Goal: Transaction & Acquisition: Purchase product/service

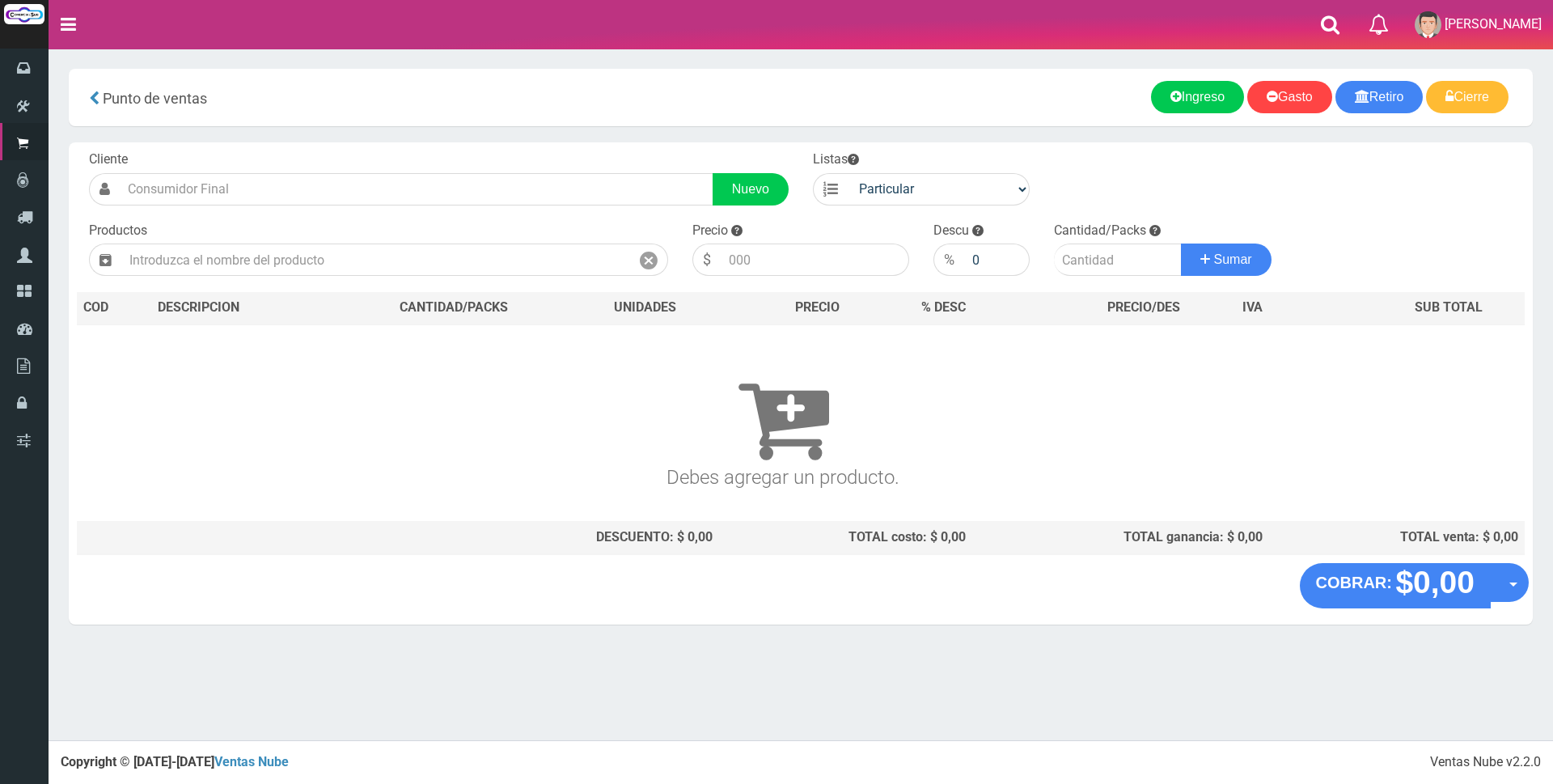
click at [318, 262] on input "text" at bounding box center [375, 259] width 508 height 33
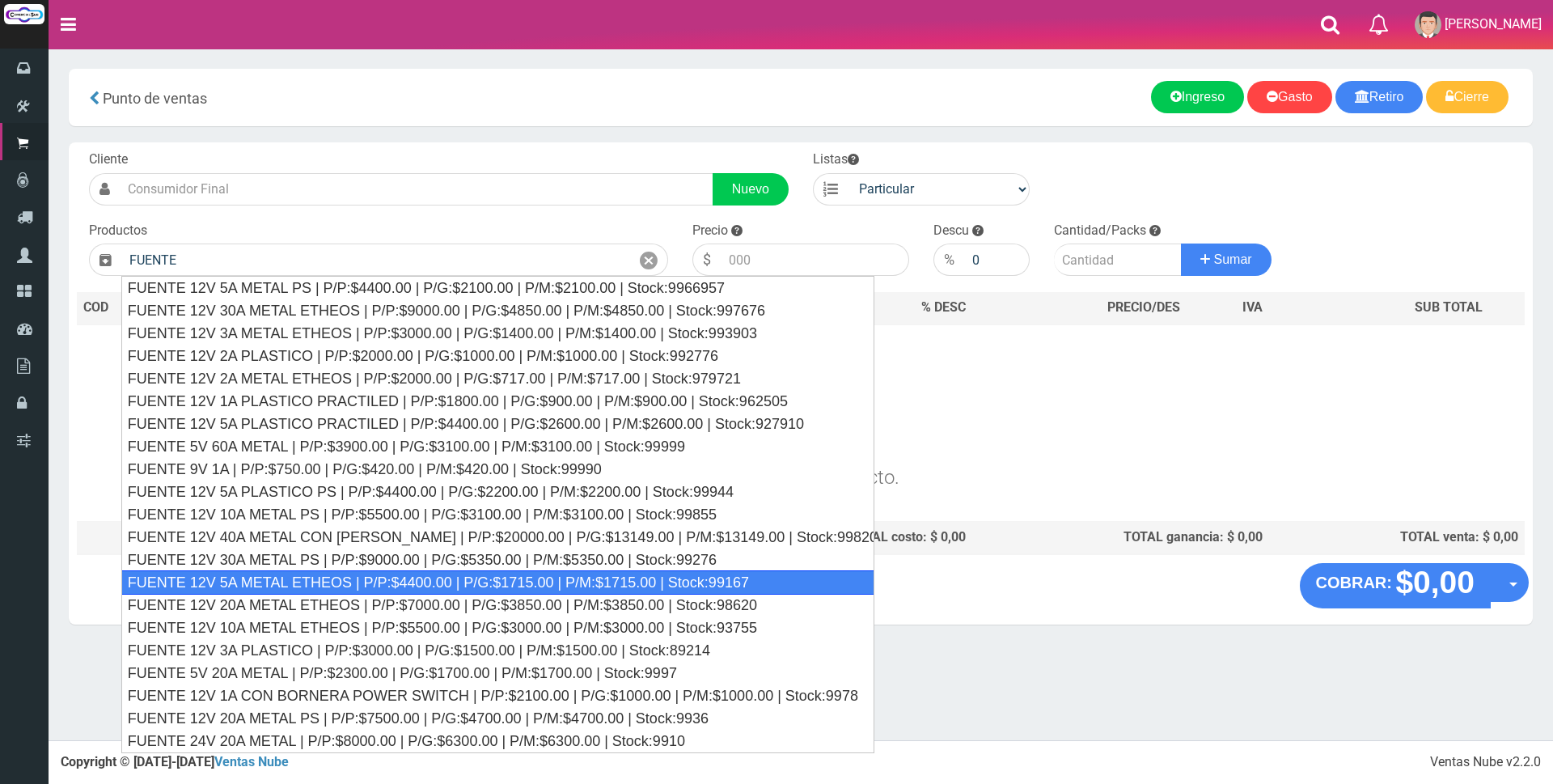
click at [296, 581] on div "FUENTE 12V 5A METAL ETHEOS | P/P:$4400.00 | P/G:$1715.00 | P/M:$1715.00 | Stock…" at bounding box center [498, 582] width 753 height 24
type input "FUENTE 12V 5A METAL ETHEOS | P/P:$4400.00 | P/G:$1715.00 | P/M:$1715.00 | Stock…"
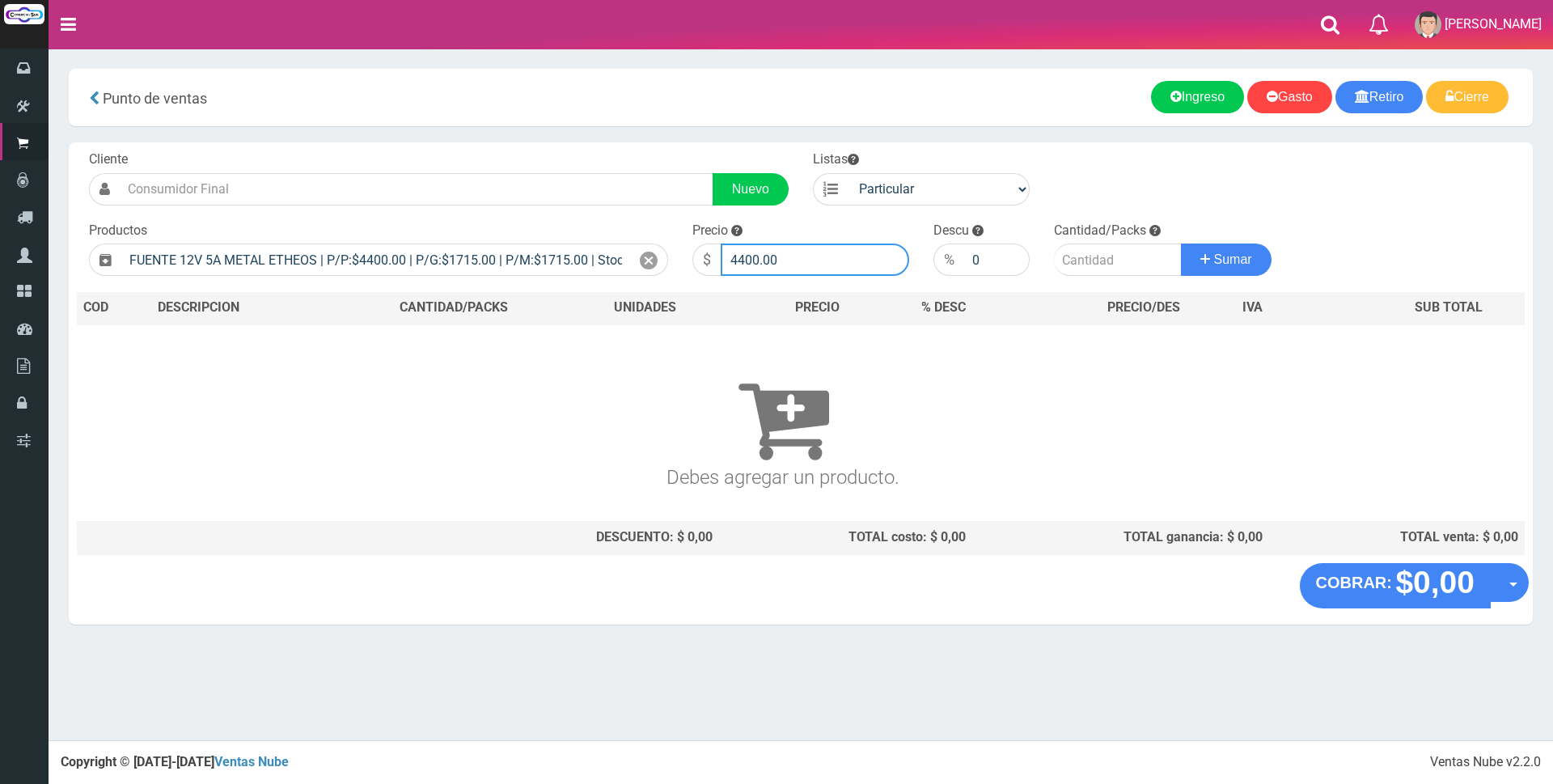
click at [815, 260] on input "4400.00" at bounding box center [814, 259] width 188 height 33
type input "4"
type input "10000"
click at [1098, 265] on input "number" at bounding box center [1117, 259] width 128 height 33
type input "2"
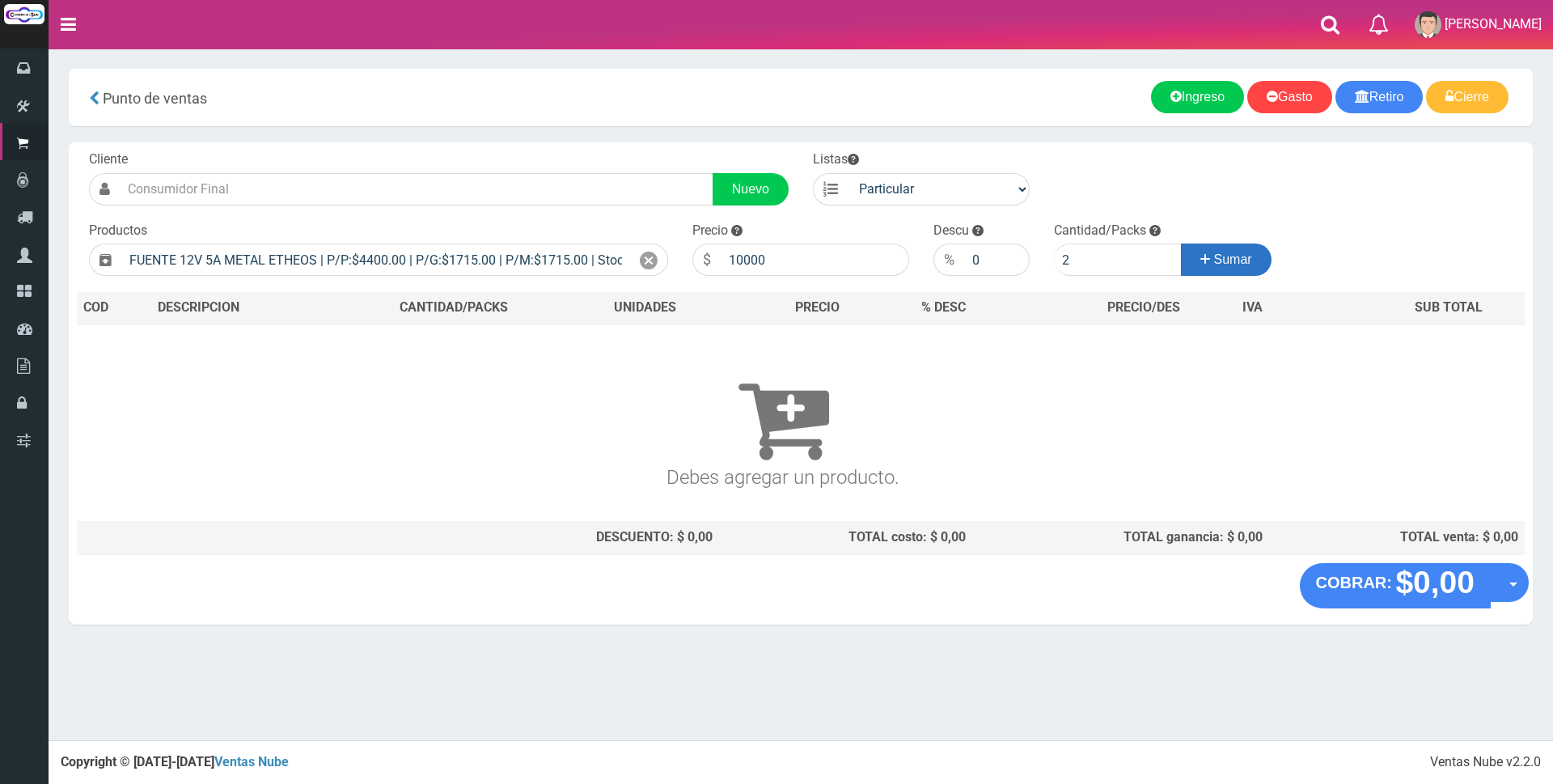
click at [1218, 258] on span "Sumar" at bounding box center [1232, 259] width 38 height 14
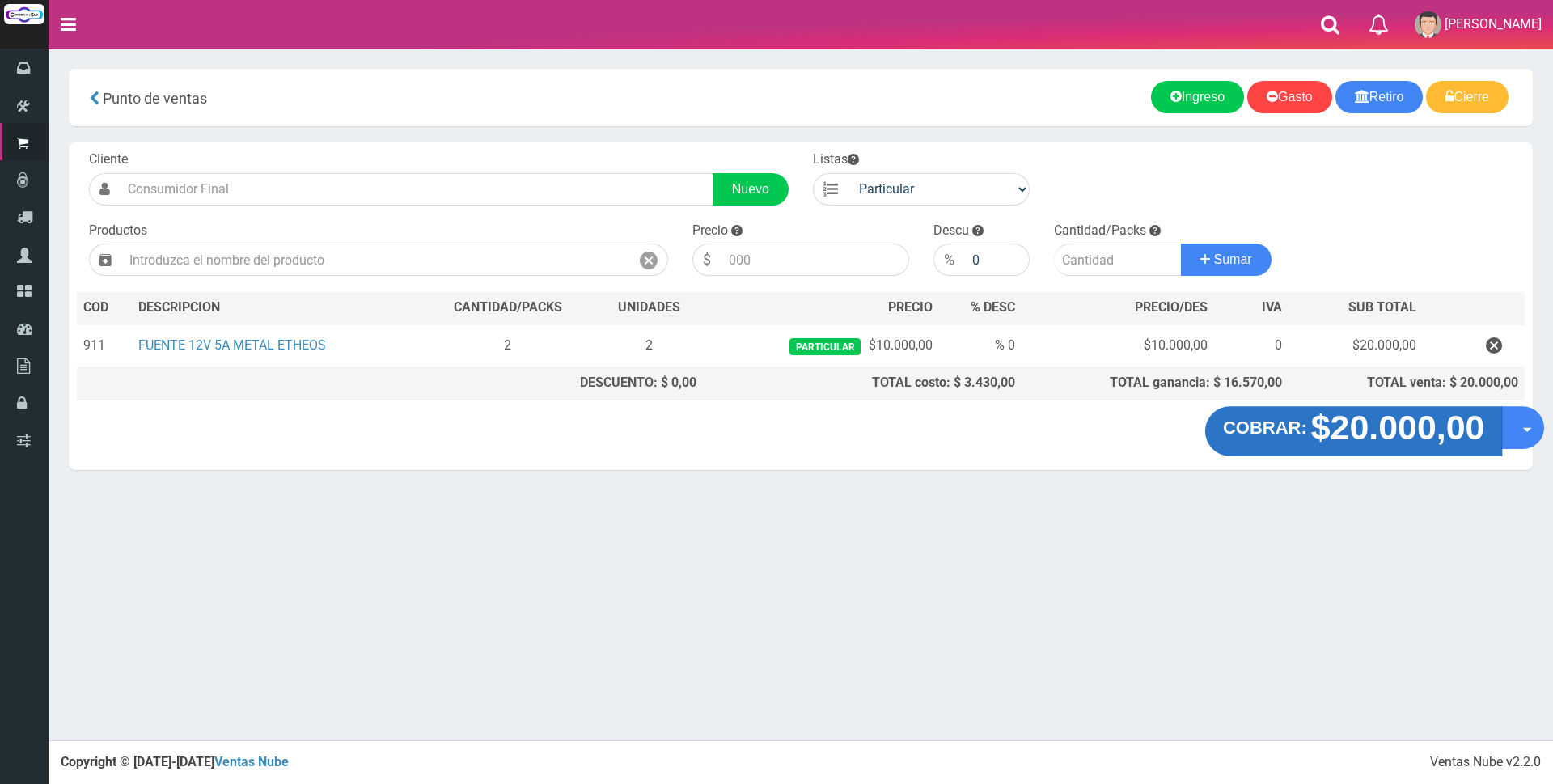
click at [1359, 437] on strong "$20.000,00" at bounding box center [1397, 427] width 174 height 38
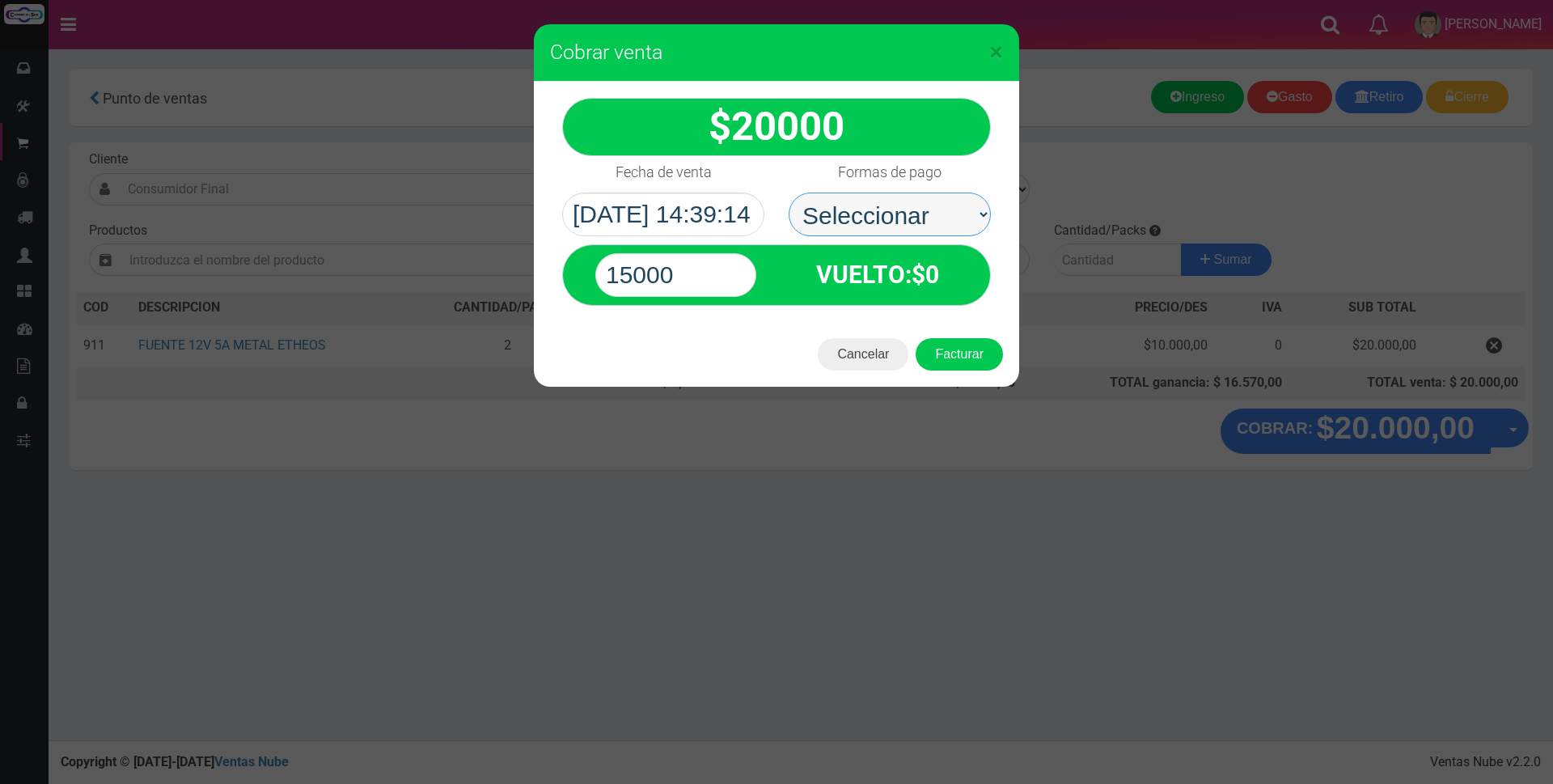
click at [930, 223] on select "Seleccionar Efectivo Tarjeta de Crédito Depósito Débito" at bounding box center [889, 214] width 202 height 43
select select "Efectivo"
click at [788, 193] on select "Seleccionar Efectivo Tarjeta de Crédito Depósito Débito" at bounding box center [889, 214] width 202 height 43
click at [713, 273] on input "15000" at bounding box center [675, 274] width 161 height 43
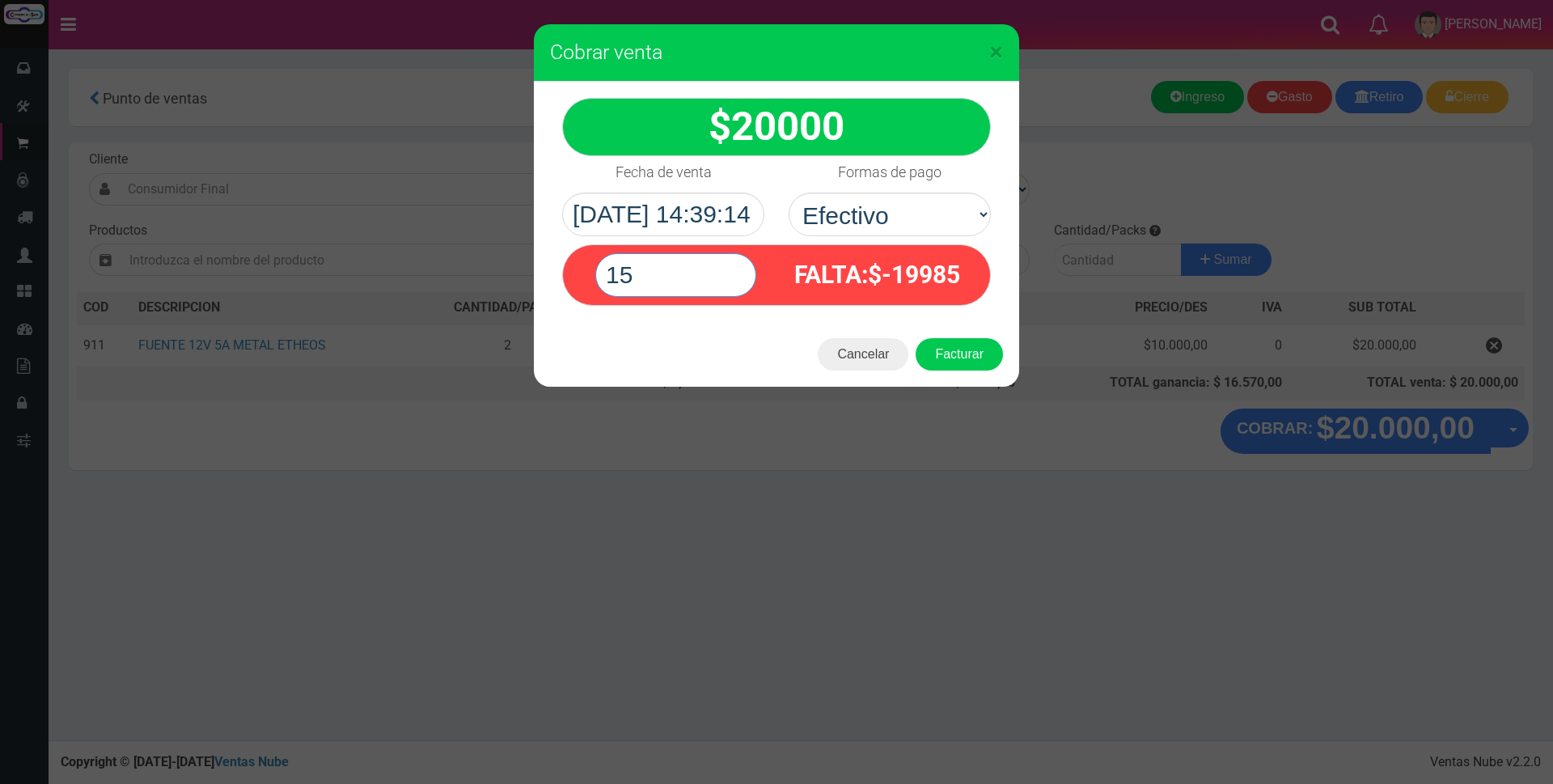
type input "1"
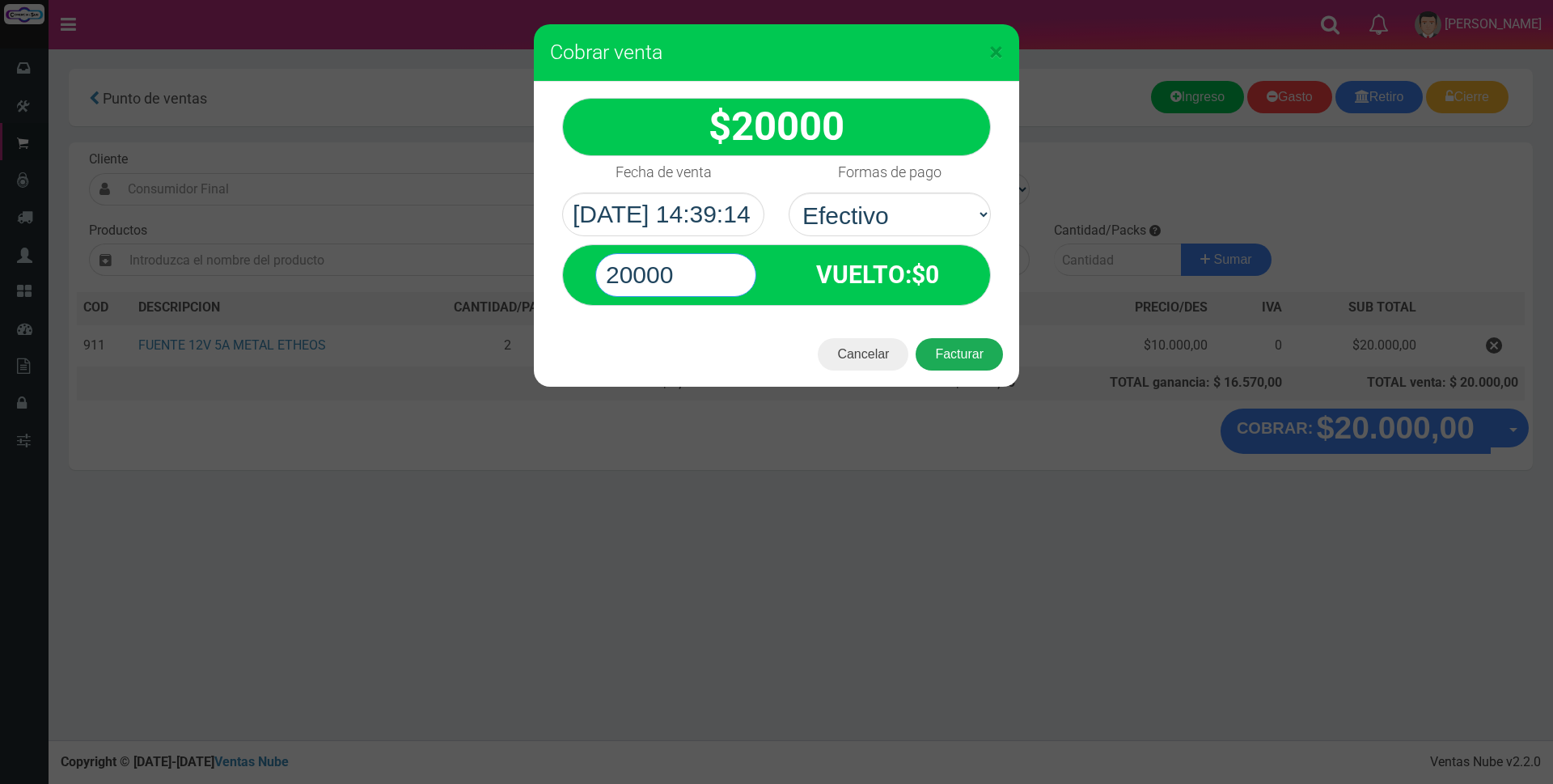
type input "20000"
click at [965, 352] on button "Facturar" at bounding box center [959, 354] width 88 height 33
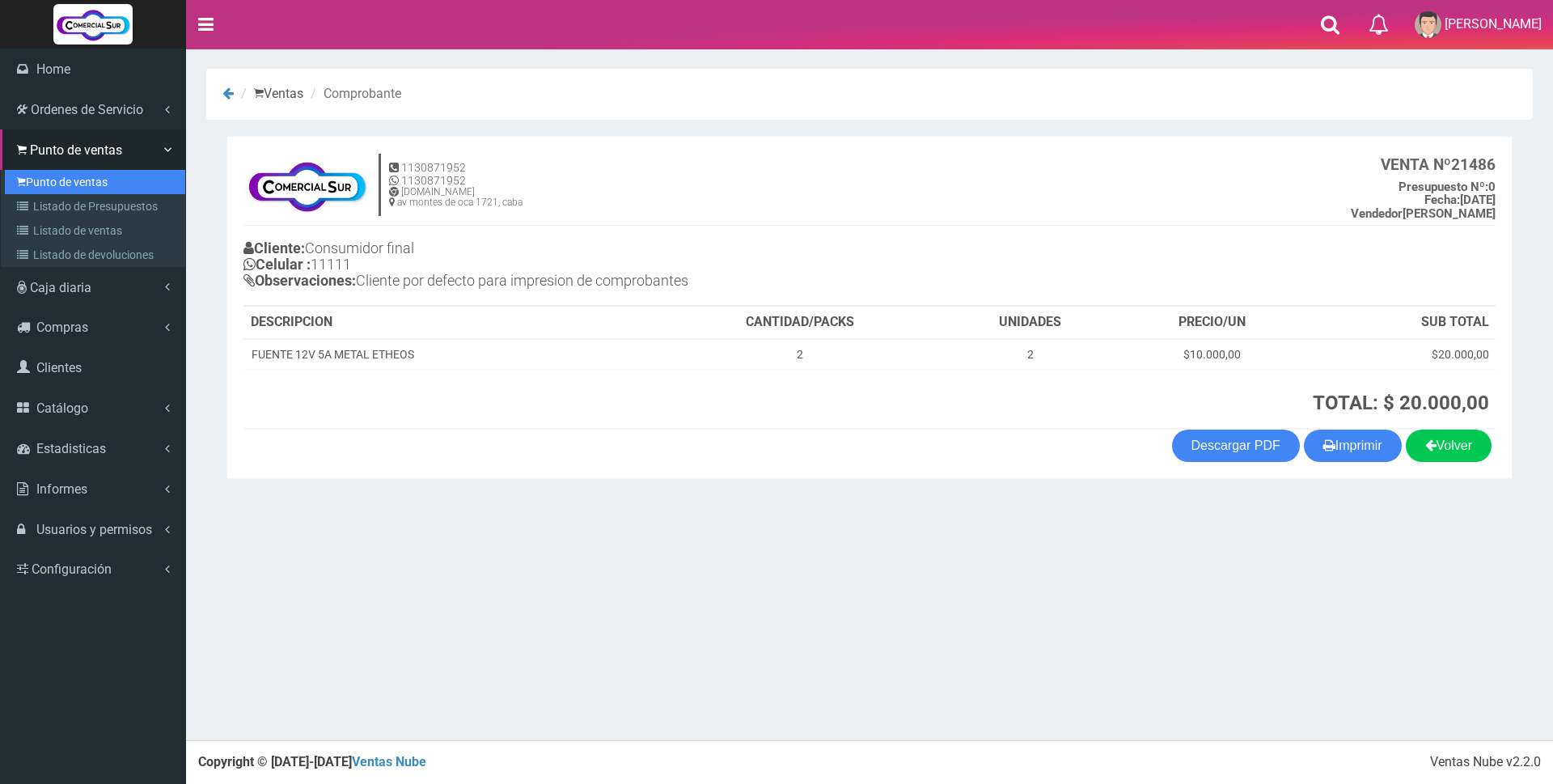
click at [80, 186] on link "Punto de ventas" at bounding box center [95, 181] width 180 height 24
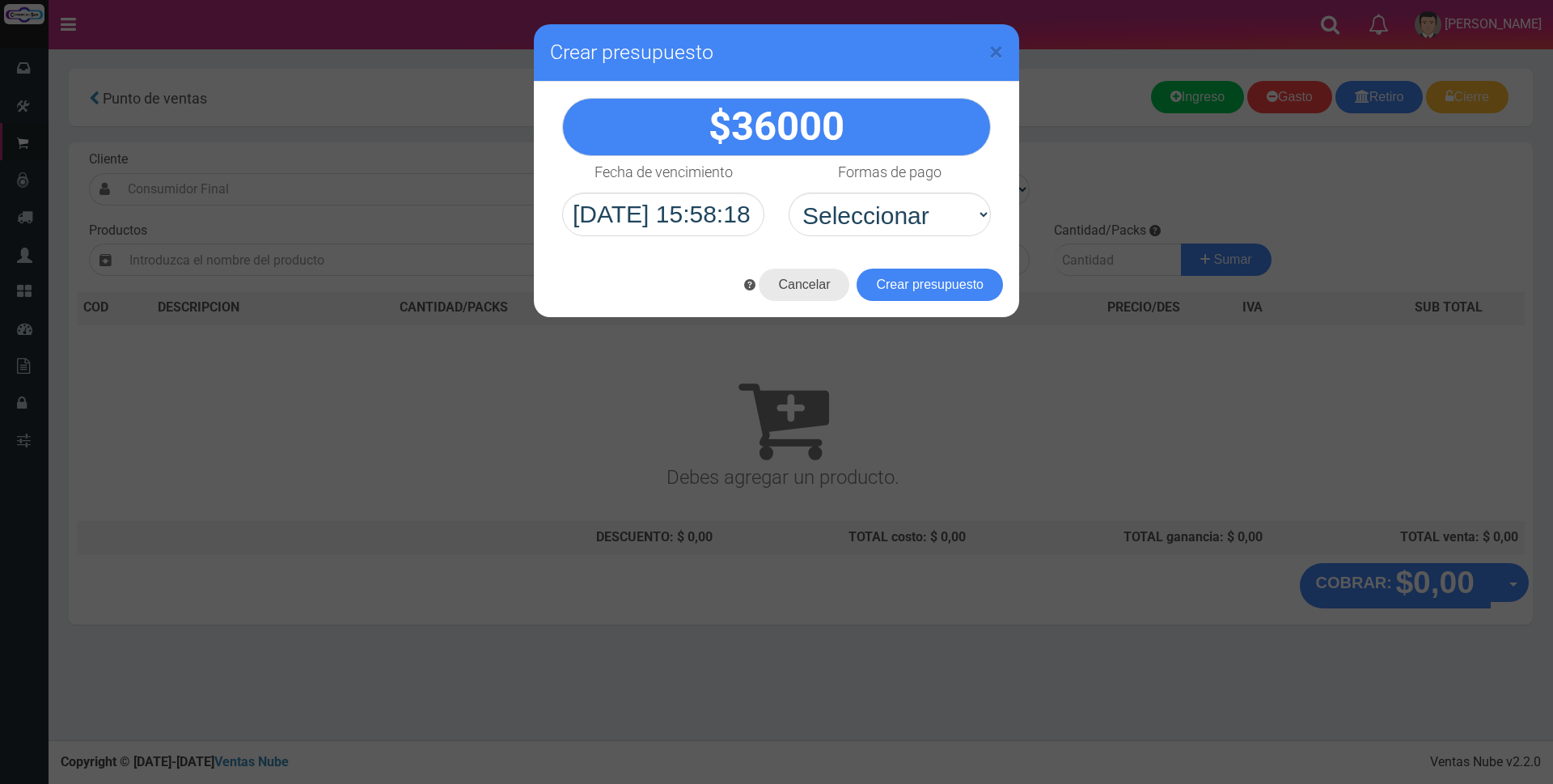
click at [790, 279] on button "Cancelar" at bounding box center [803, 285] width 90 height 33
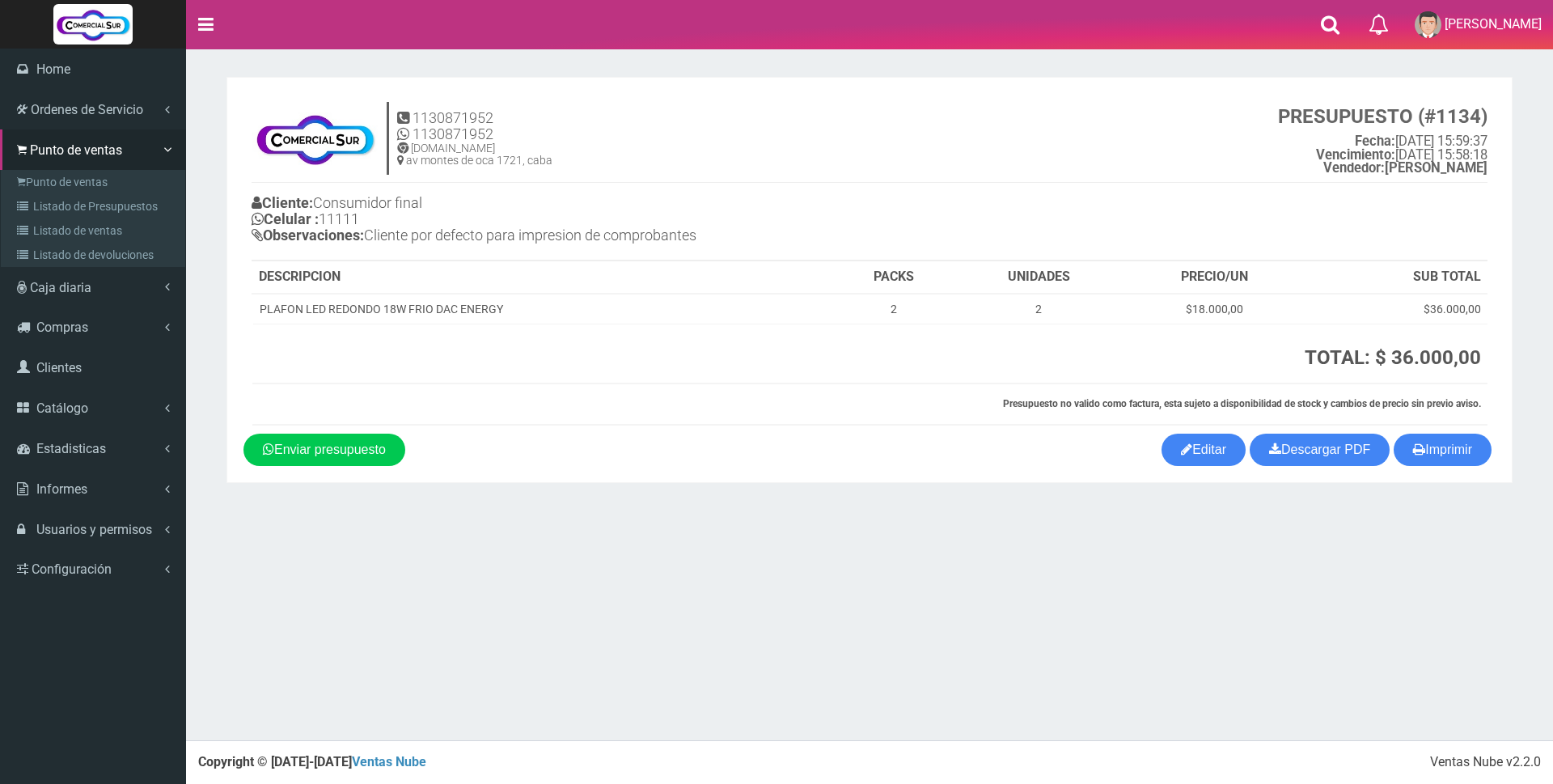
click at [104, 180] on link "Punto de ventas" at bounding box center [95, 181] width 180 height 24
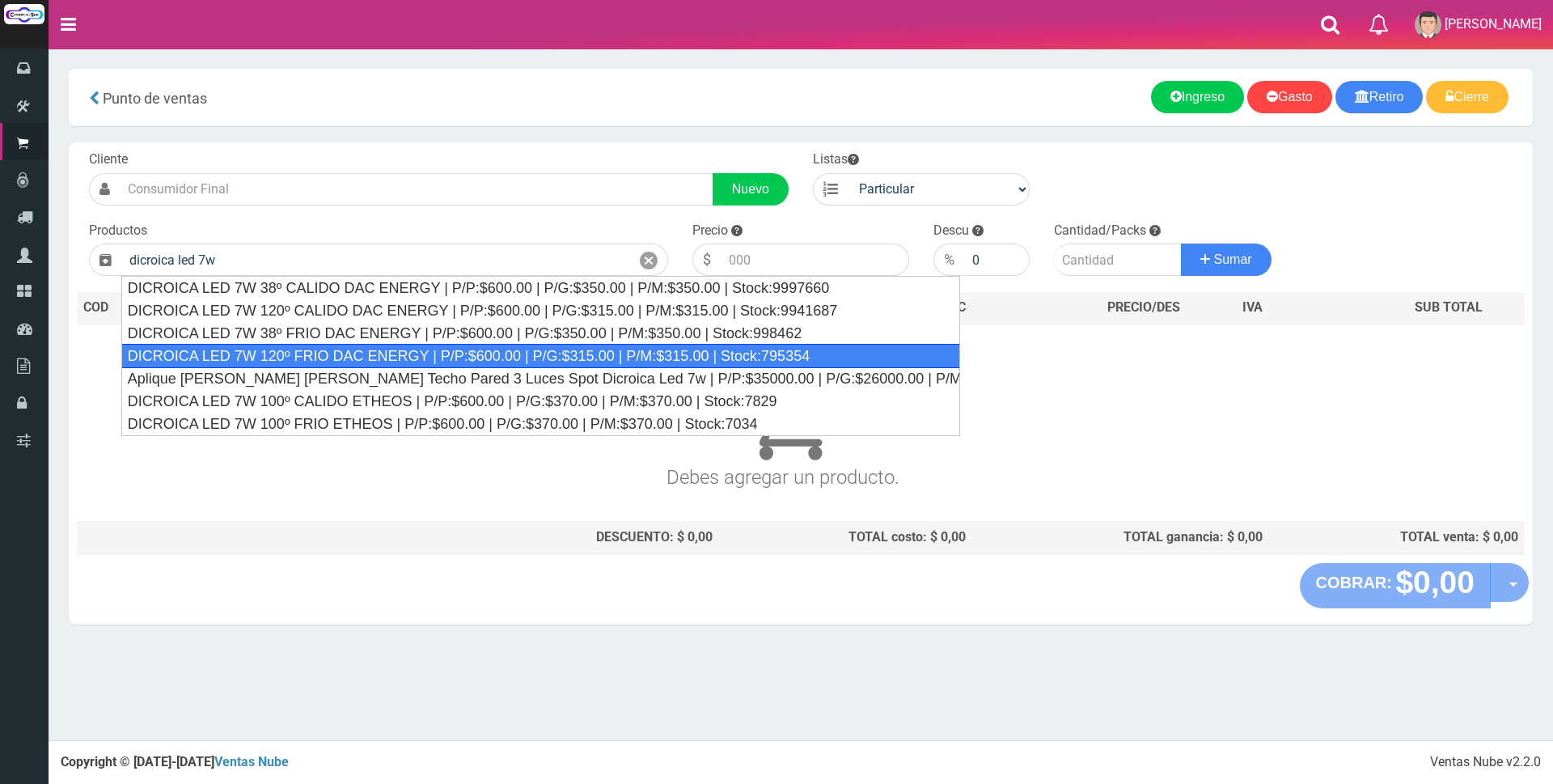
click at [436, 349] on div "DICROICA LED 7W 120º FRIO DAC ENERGY | P/P:$600.00 | P/G:$315.00 | P/M:$315.00 …" at bounding box center [540, 355] width 839 height 24
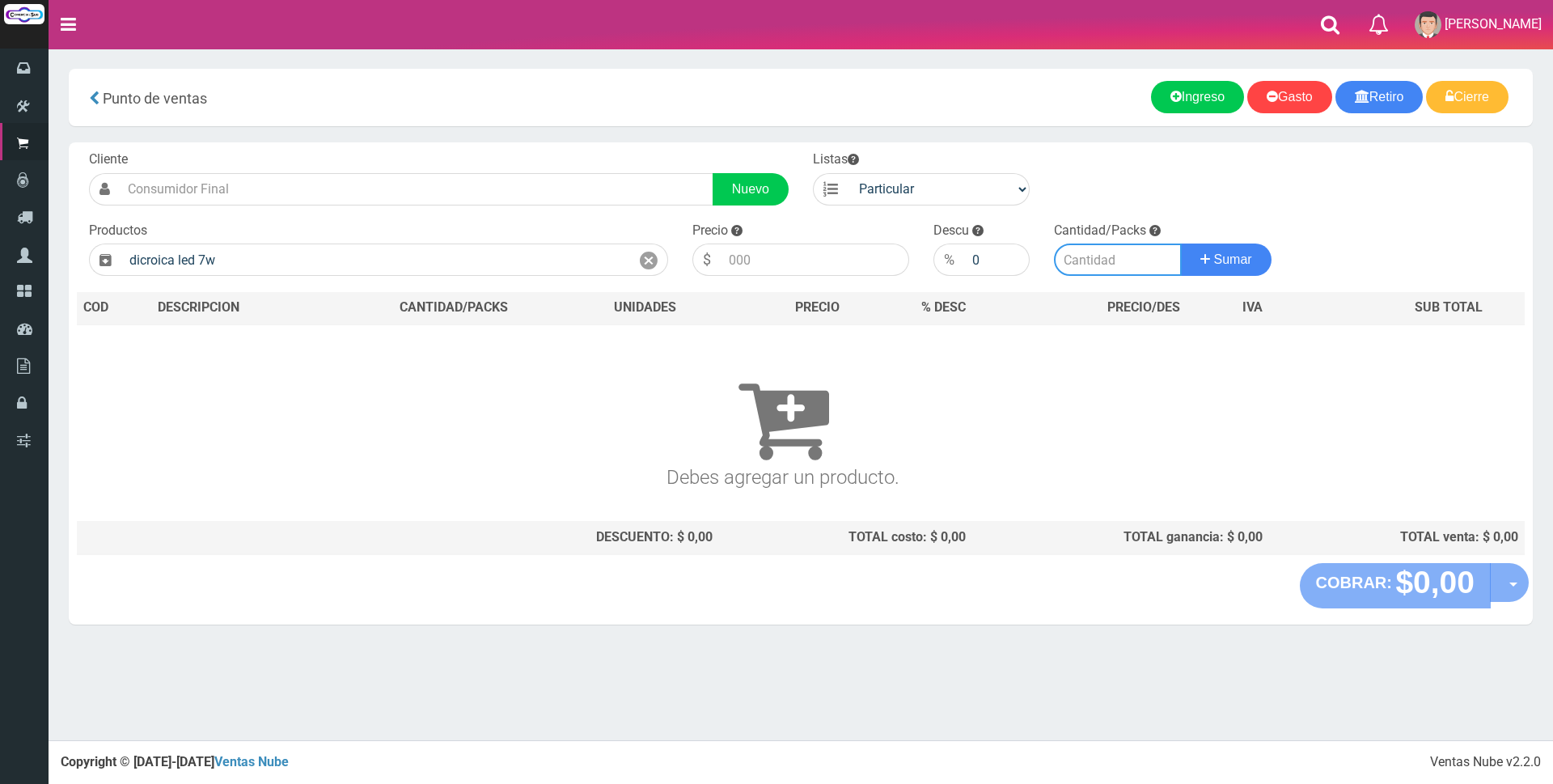
type input "DICROICA LED 7W 120º FRIO DAC ENERGY | P/P:$600.00 | P/G:$315.00 | P/M:$315.00 …"
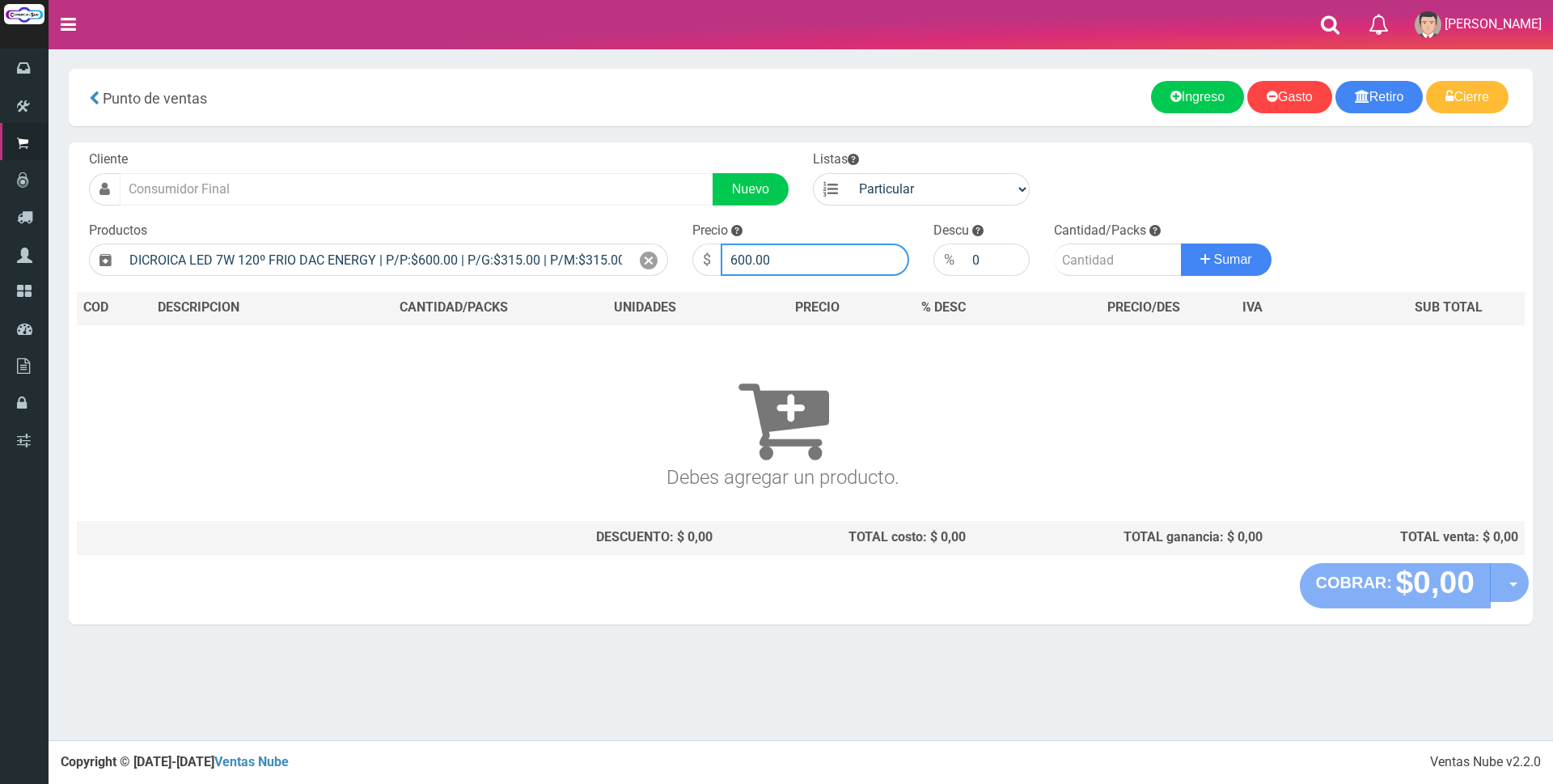
drag, startPoint x: 817, startPoint y: 267, endPoint x: 480, endPoint y: 197, distance: 344.2
click at [478, 150] on form "Cliente Nuevo Listas Particular Gremio Mayoristas" at bounding box center [801, 150] width 1448 height 0
type input "3000"
type input "1"
click at [1181, 243] on button "Sumar" at bounding box center [1226, 259] width 90 height 33
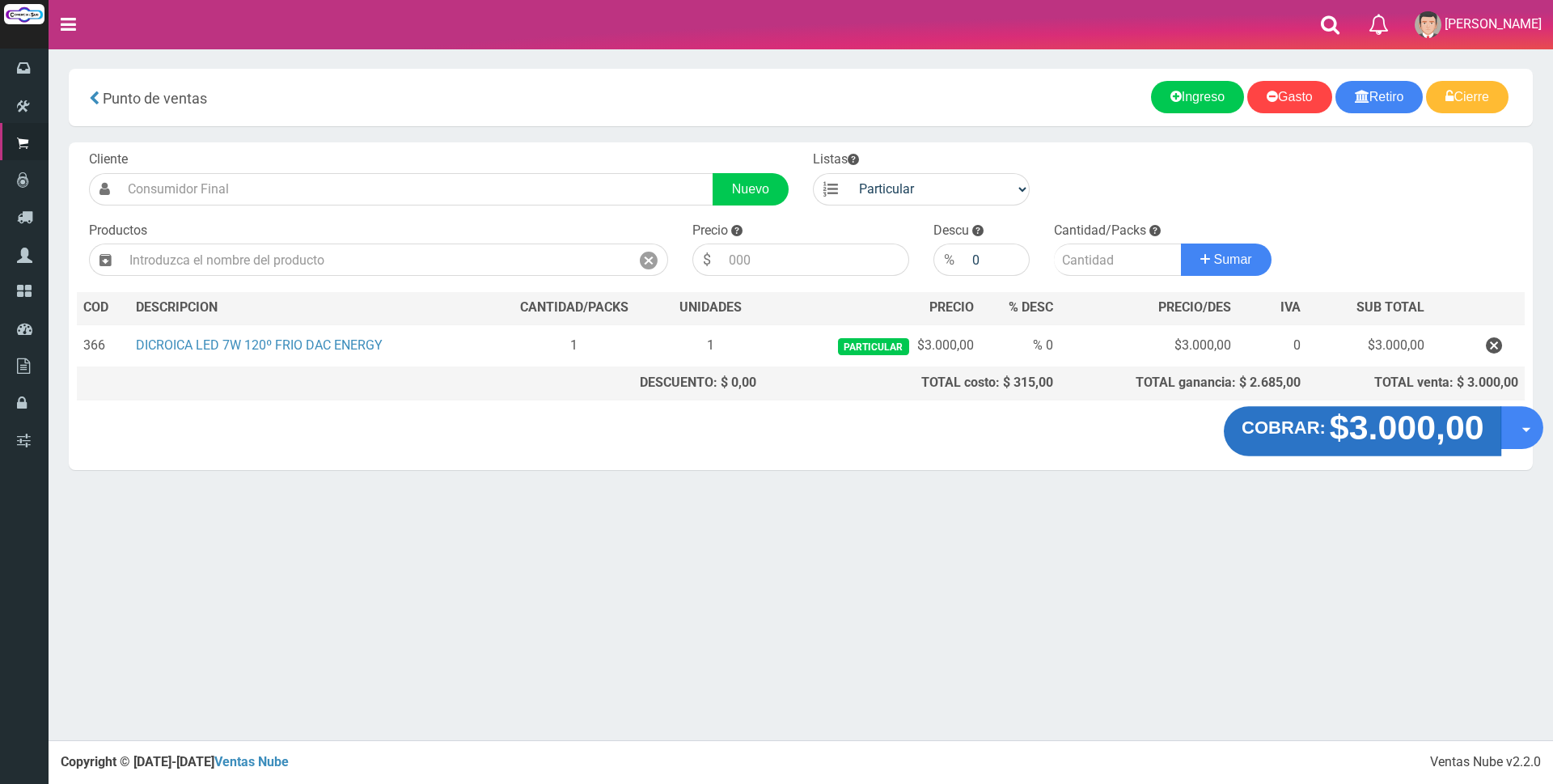
click at [1395, 429] on strong "$3.000,00" at bounding box center [1405, 427] width 155 height 38
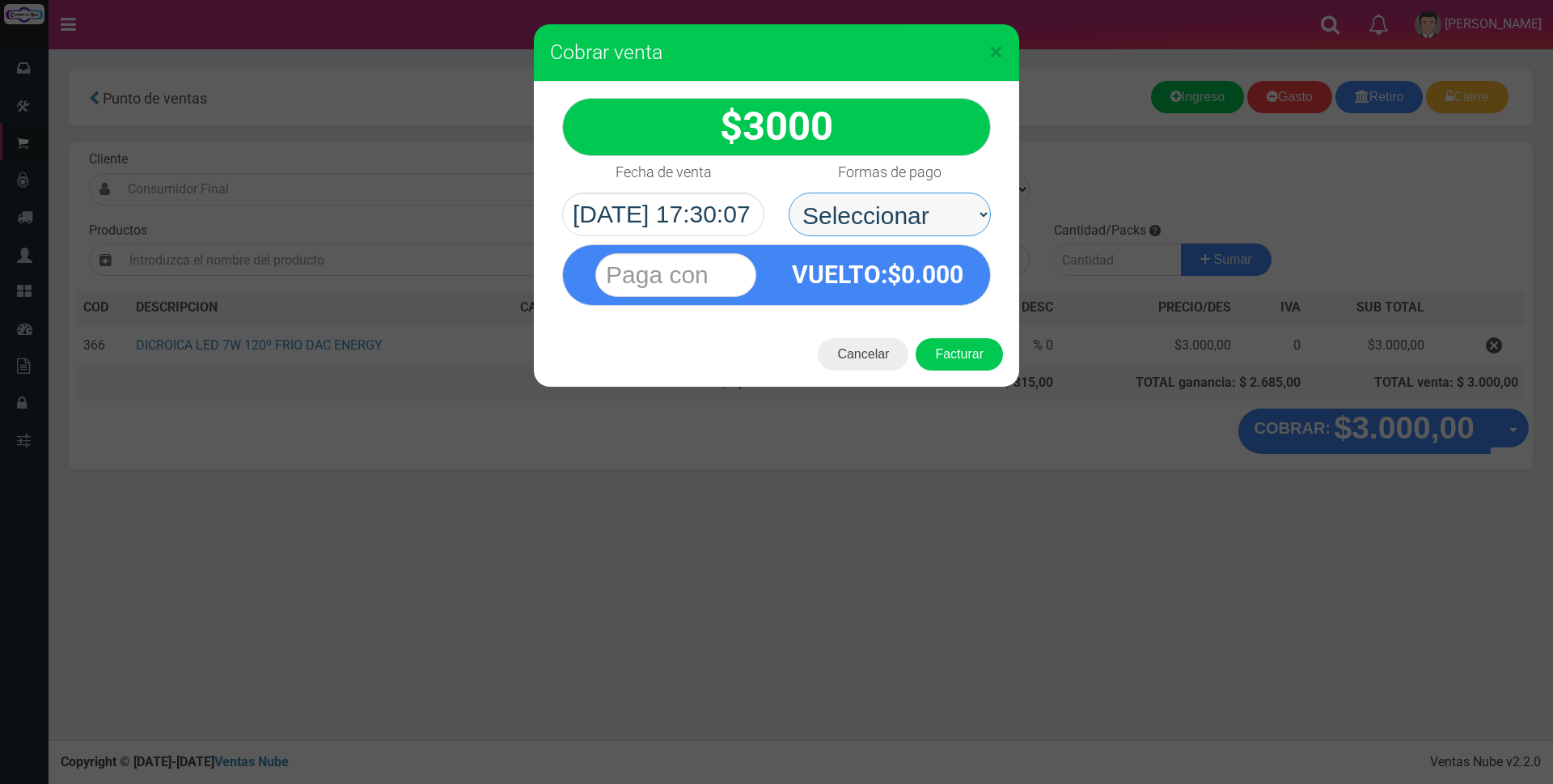
click at [892, 214] on select "Seleccionar Efectivo Tarjeta de Crédito Depósito Débito" at bounding box center [889, 214] width 202 height 43
select select "Efectivo"
click at [788, 193] on select "Seleccionar Efectivo Tarjeta de Crédito Depósito Débito" at bounding box center [889, 214] width 202 height 43
click at [681, 270] on input "text" at bounding box center [675, 274] width 161 height 43
click at [993, 49] on span "×" at bounding box center [996, 51] width 14 height 31
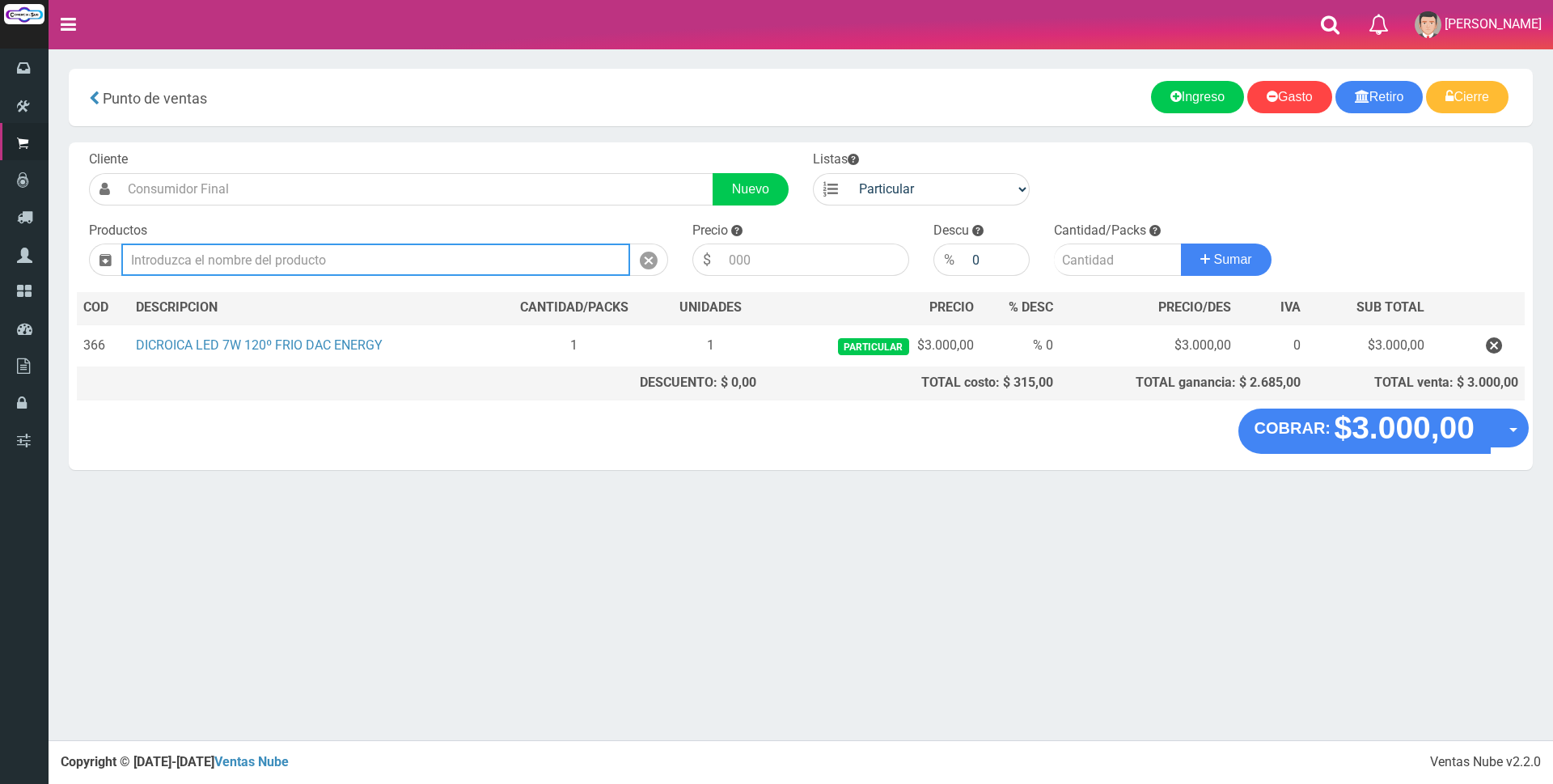
click at [198, 257] on input "text" at bounding box center [375, 259] width 508 height 33
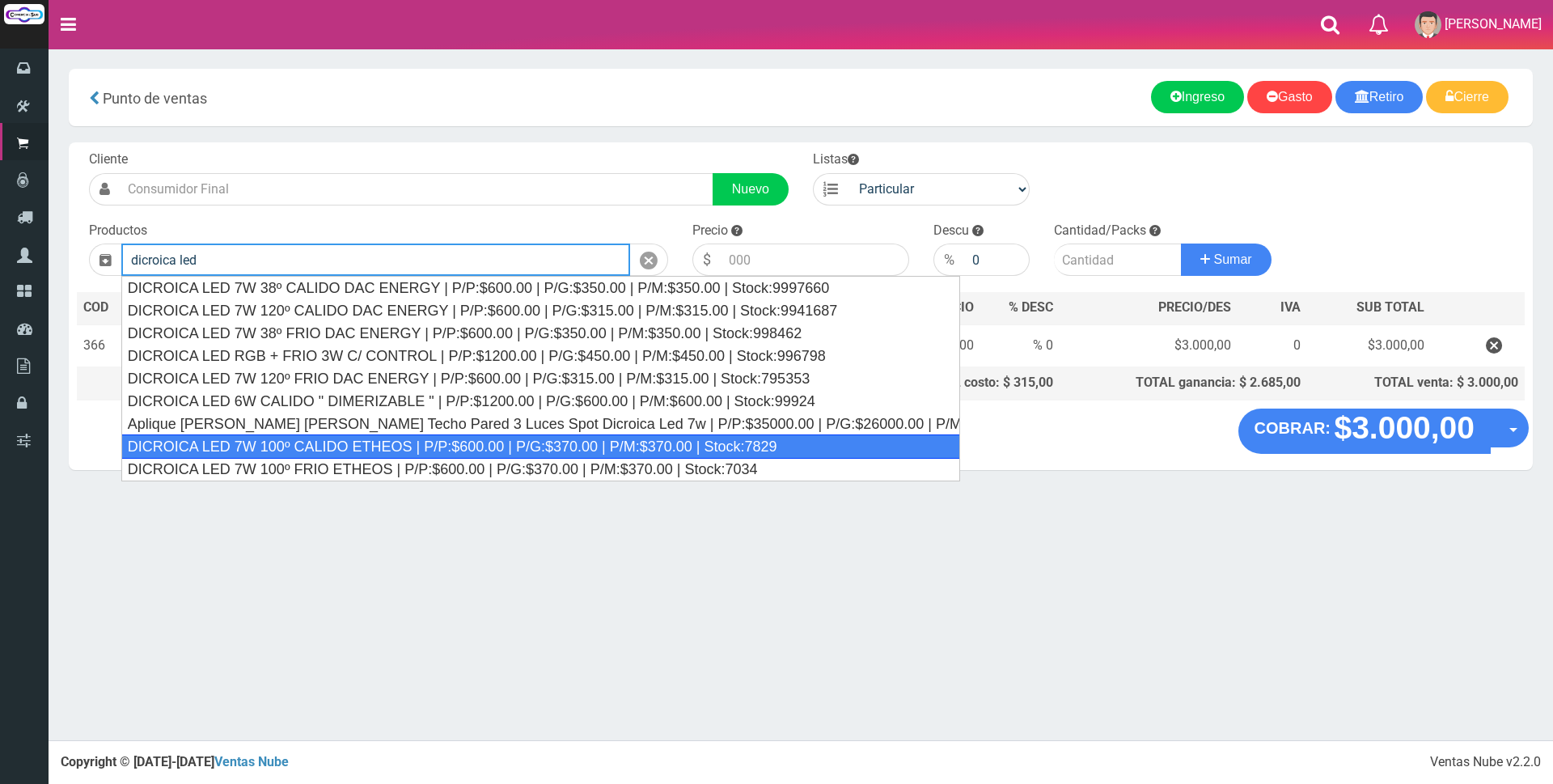
click at [352, 446] on div "DICROICA LED 7W 100º CALIDO ETHEOS | P/P:$600.00 | P/G:$370.00 | P/M:$370.00 | …" at bounding box center [540, 445] width 839 height 24
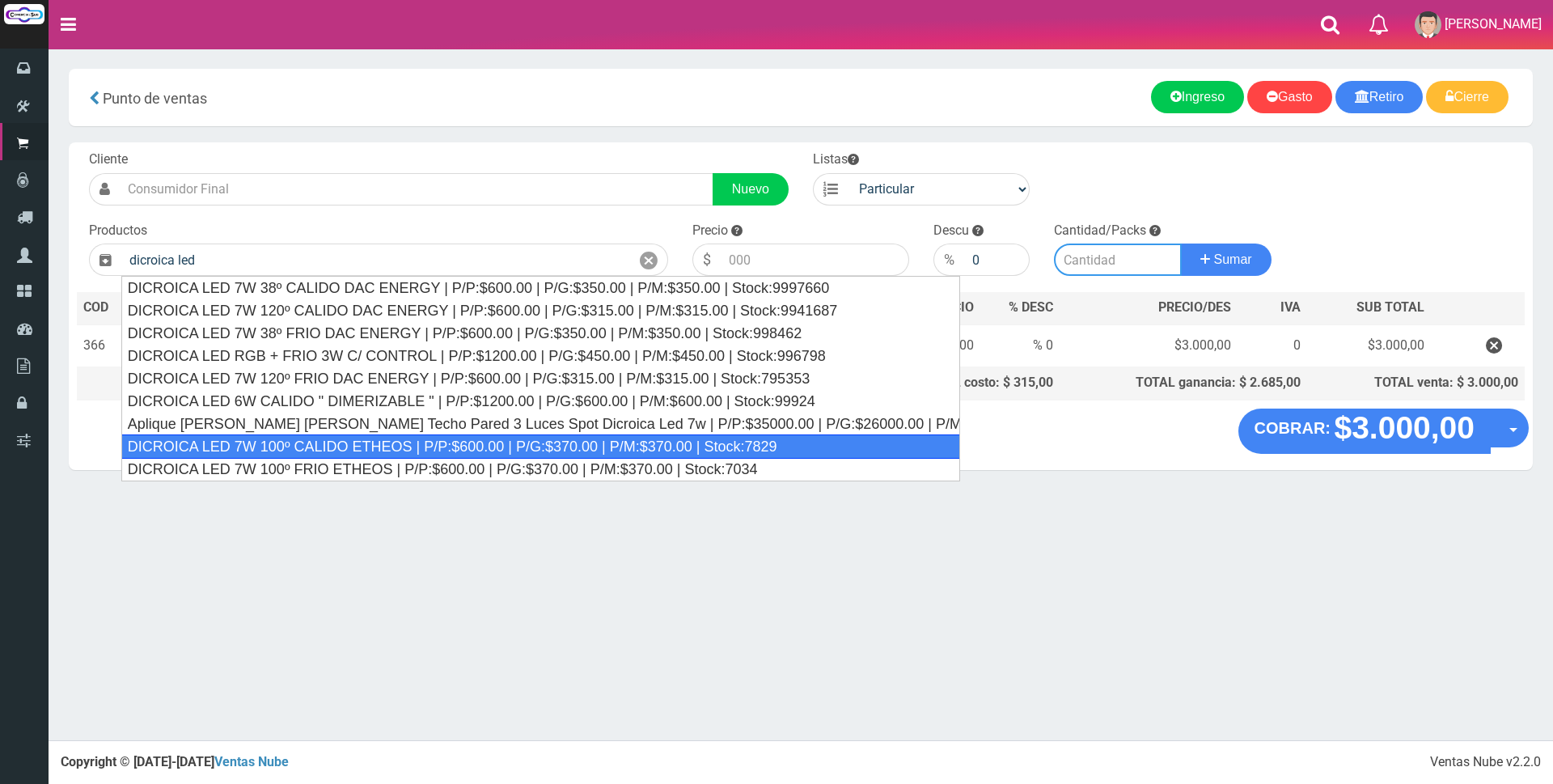
type input "DICROICA LED 7W 100º CALIDO ETHEOS | P/P:$600.00 | P/G:$370.00 | P/M:$370.00 | …"
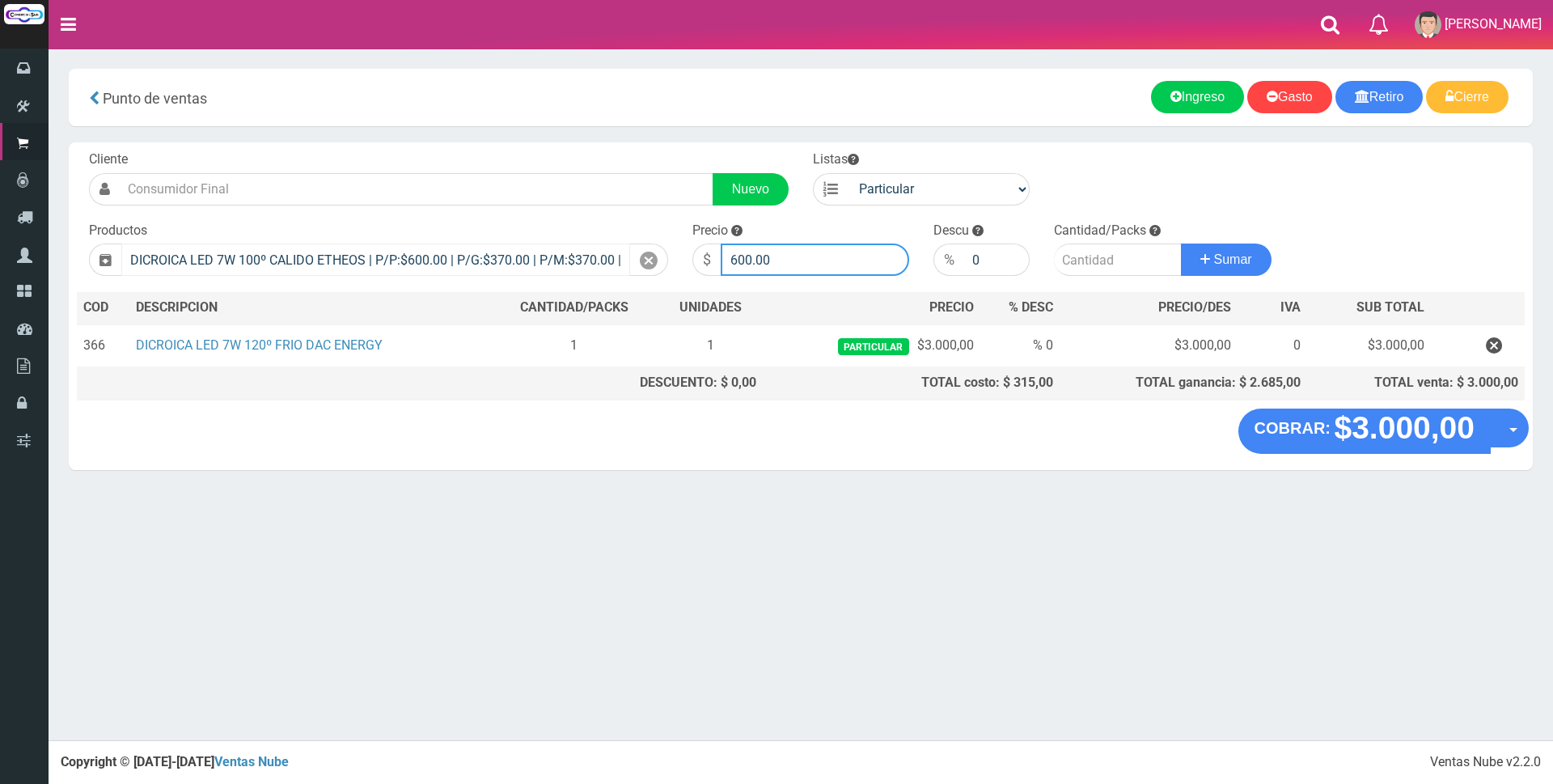
drag, startPoint x: 787, startPoint y: 254, endPoint x: 466, endPoint y: 246, distance: 321.1
click at [466, 150] on form "Cliente Nuevo Listas Particular Gremio Mayoristas" at bounding box center [801, 150] width 1448 height 0
type input "2200"
type input "1"
click at [1181, 243] on button "Sumar" at bounding box center [1226, 259] width 90 height 33
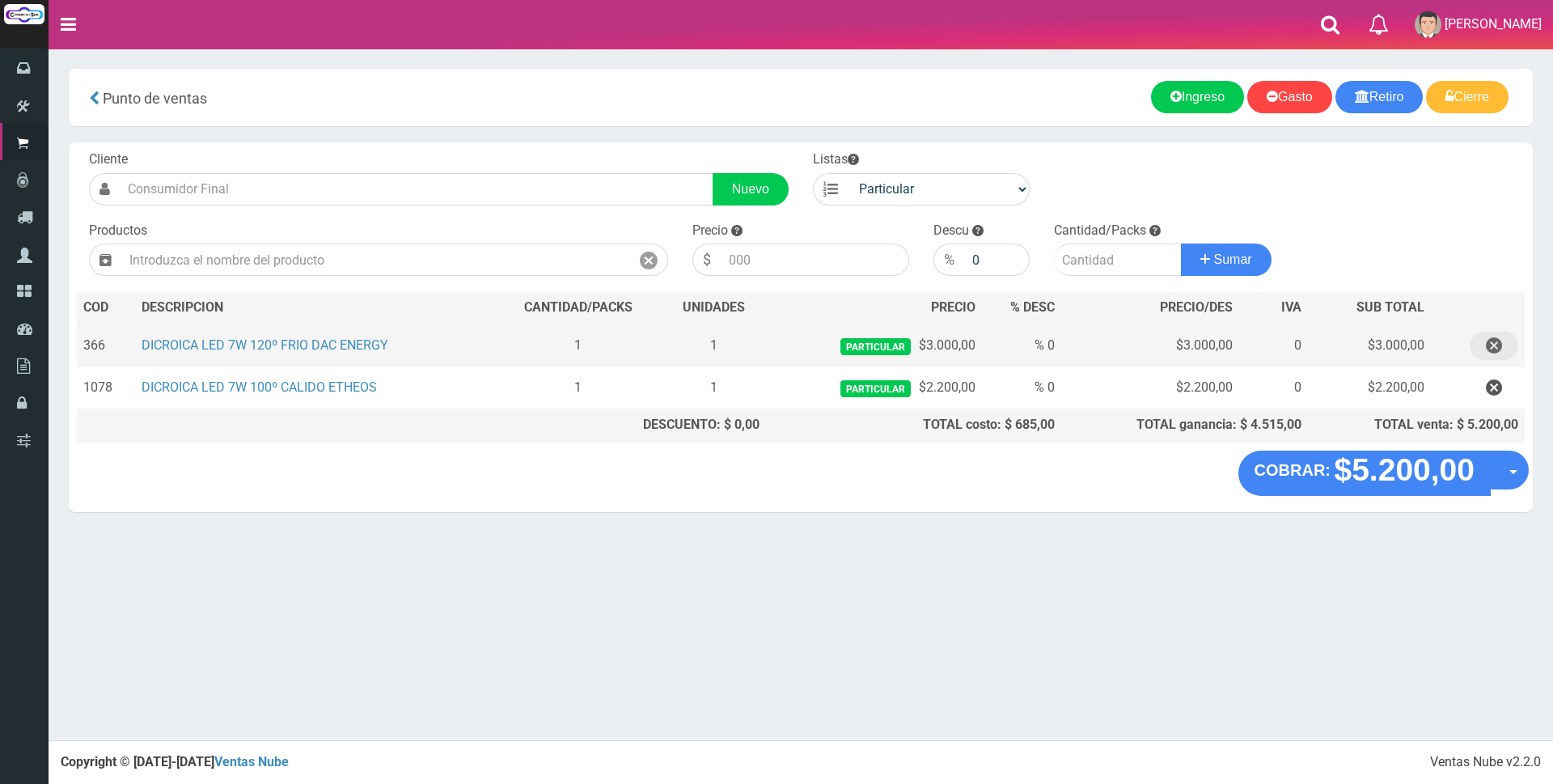
click at [1488, 349] on icon "button" at bounding box center [1494, 346] width 16 height 28
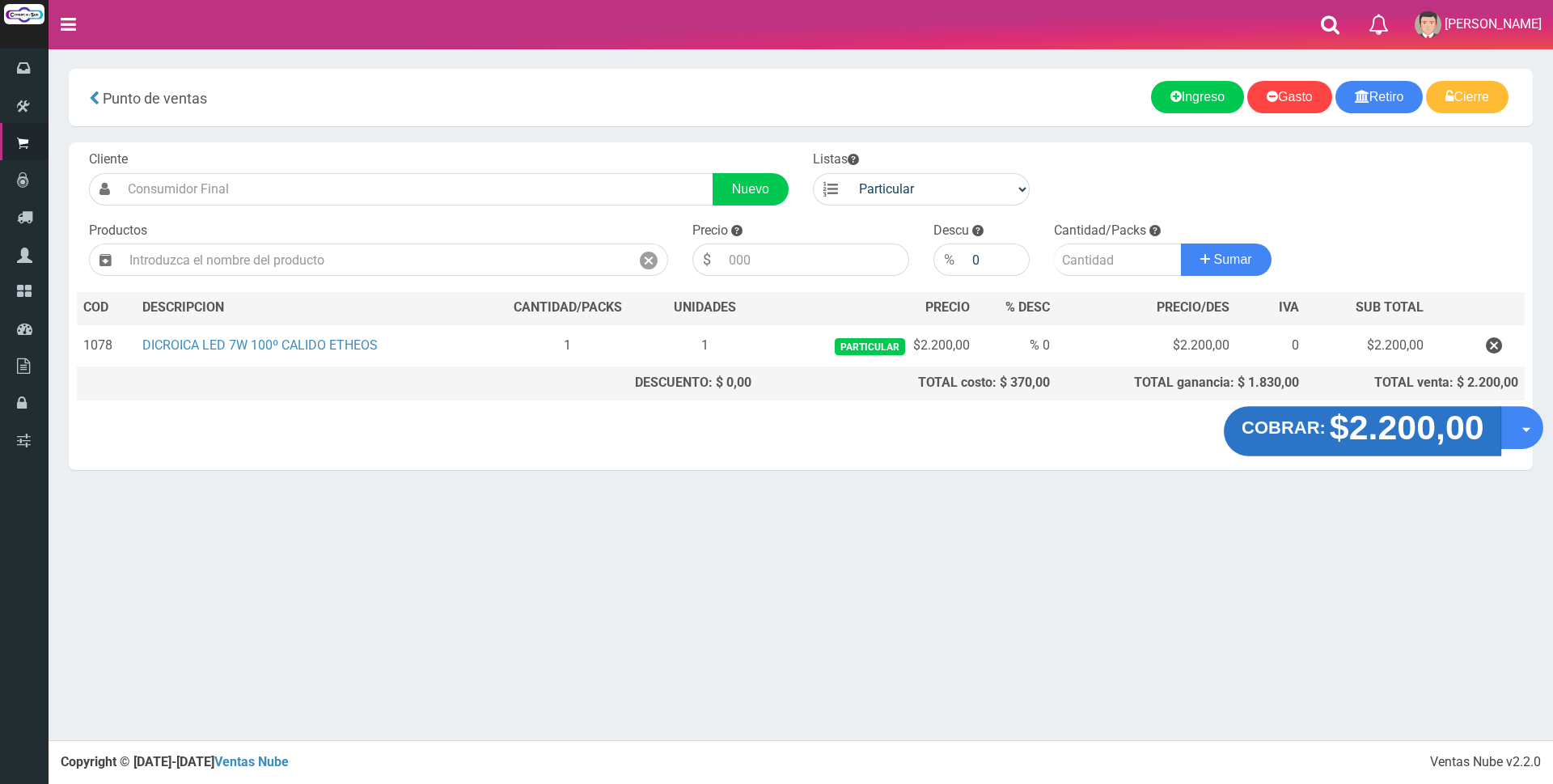
click at [1377, 434] on strong "$2.200,00" at bounding box center [1405, 427] width 155 height 38
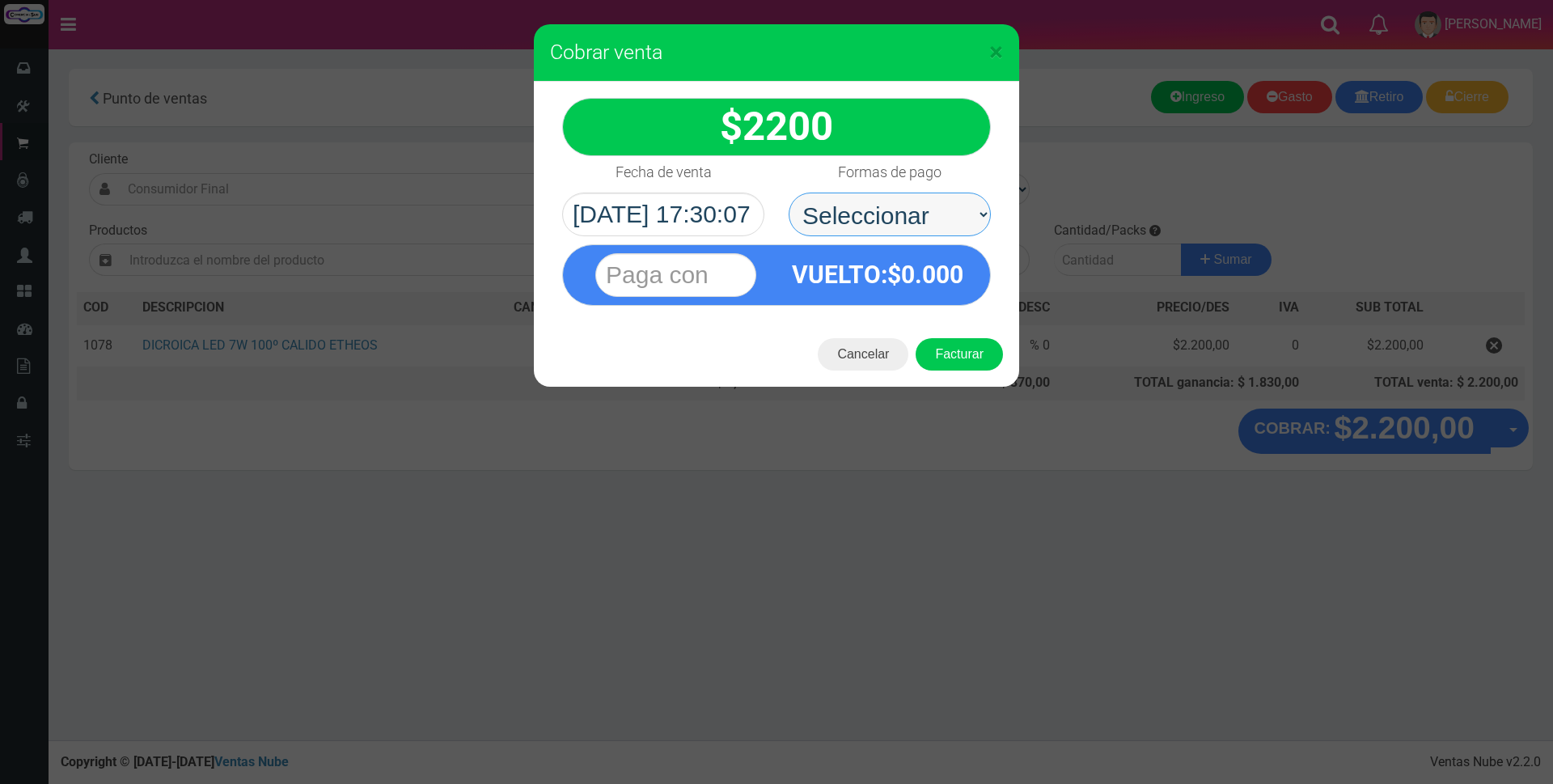
click at [893, 217] on select "Seleccionar Efectivo Tarjeta de Crédito Depósito Débito" at bounding box center [889, 214] width 202 height 43
select select "Efectivo"
click at [788, 193] on select "Seleccionar Efectivo Tarjeta de Crédito Depósito Débito" at bounding box center [889, 214] width 202 height 43
click at [704, 270] on input "text" at bounding box center [675, 274] width 161 height 43
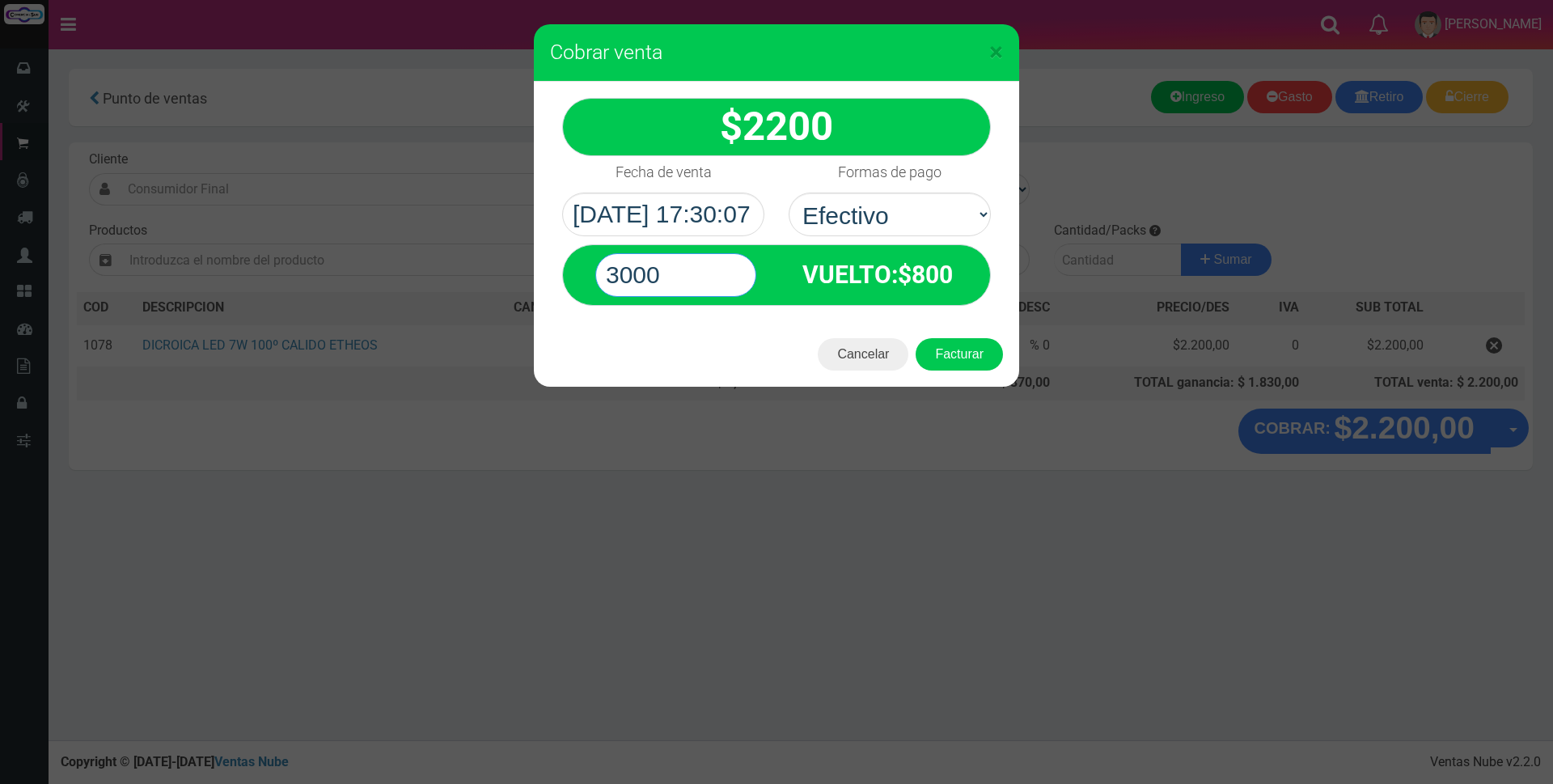
type input "3000"
click at [765, 81] on div "2200 3000" at bounding box center [776, 202] width 485 height 240
click at [969, 353] on button "Facturar" at bounding box center [959, 354] width 88 height 33
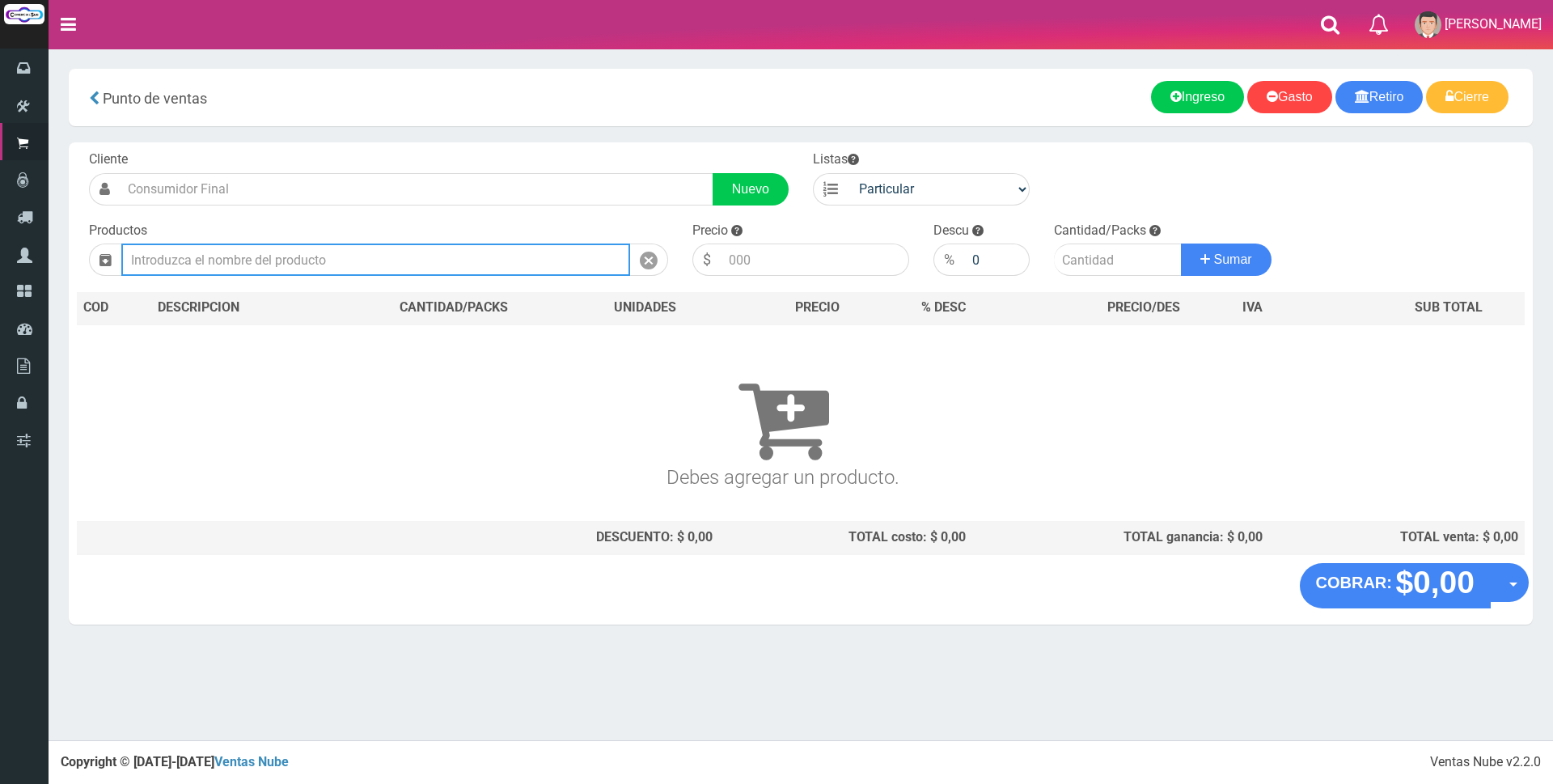
click at [412, 268] on input "text" at bounding box center [375, 259] width 508 height 33
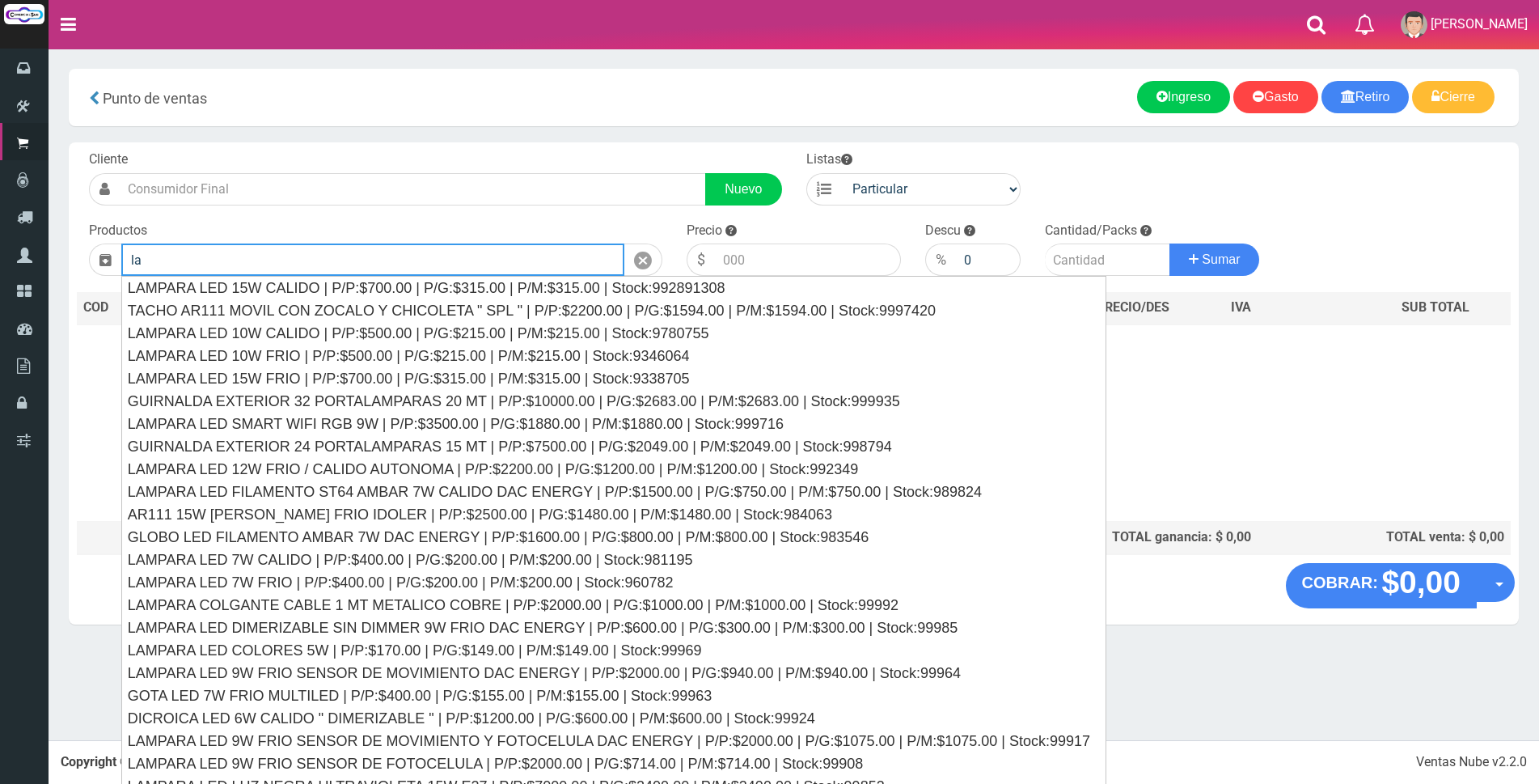
type input "l"
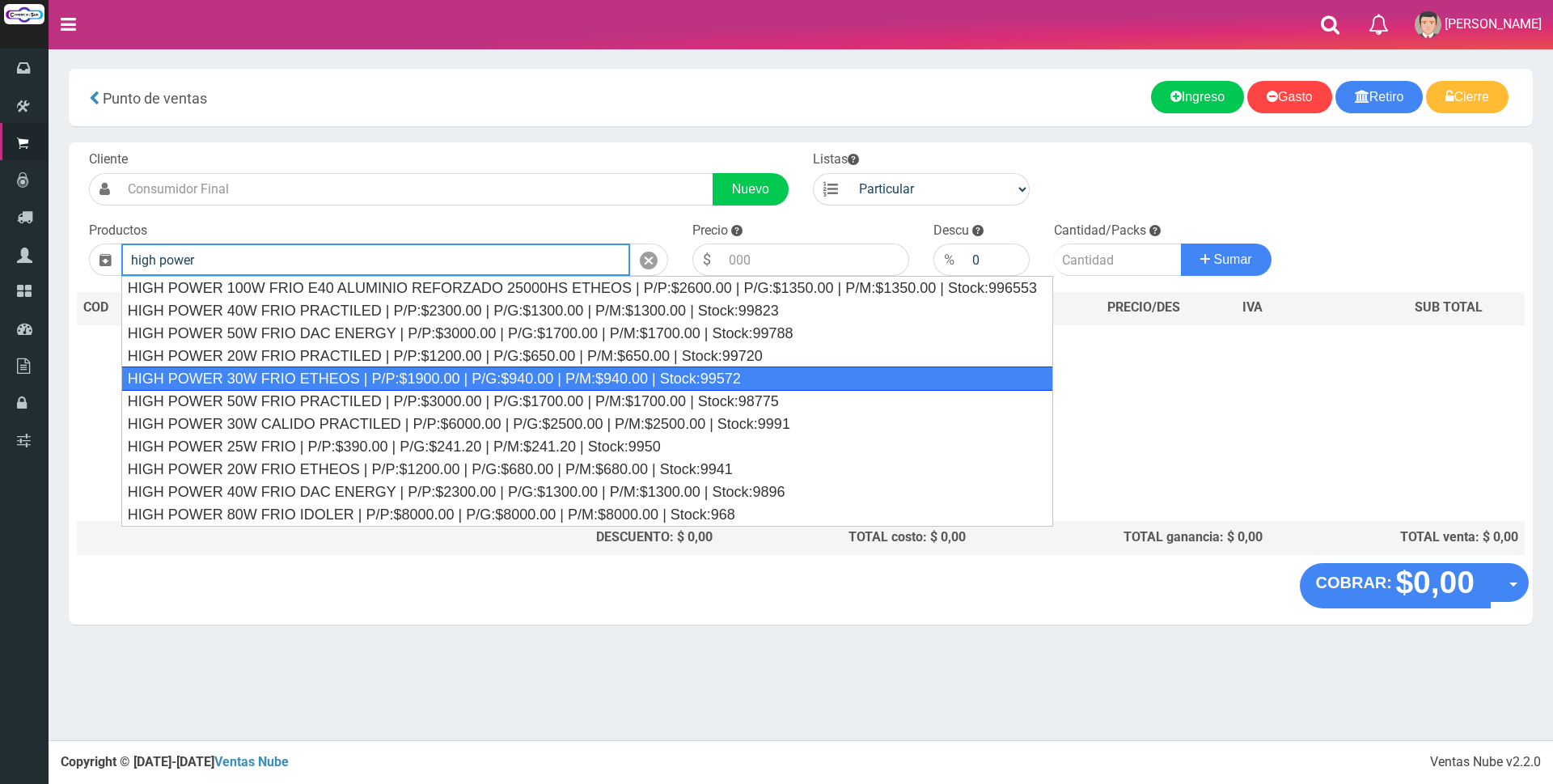
click at [366, 373] on div "HIGH POWER 30W FRIO ETHEOS | P/P:$1900.00 | P/G:$940.00 | P/M:$940.00 | Stock:9…" at bounding box center [587, 377] width 932 height 24
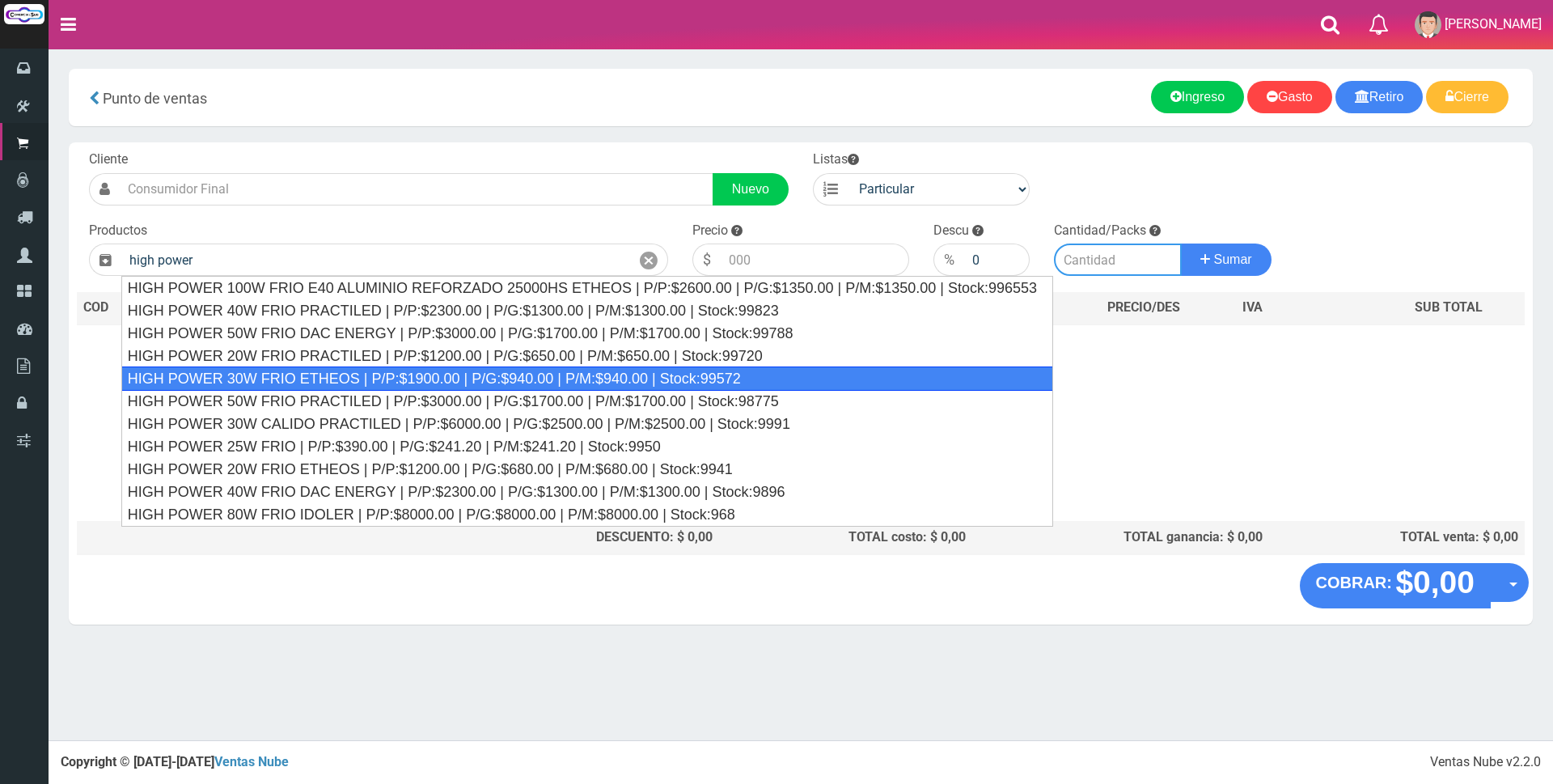
type input "HIGH POWER 30W FRIO ETHEOS | P/P:$1900.00 | P/G:$940.00 | P/M:$940.00 | Stock:9…"
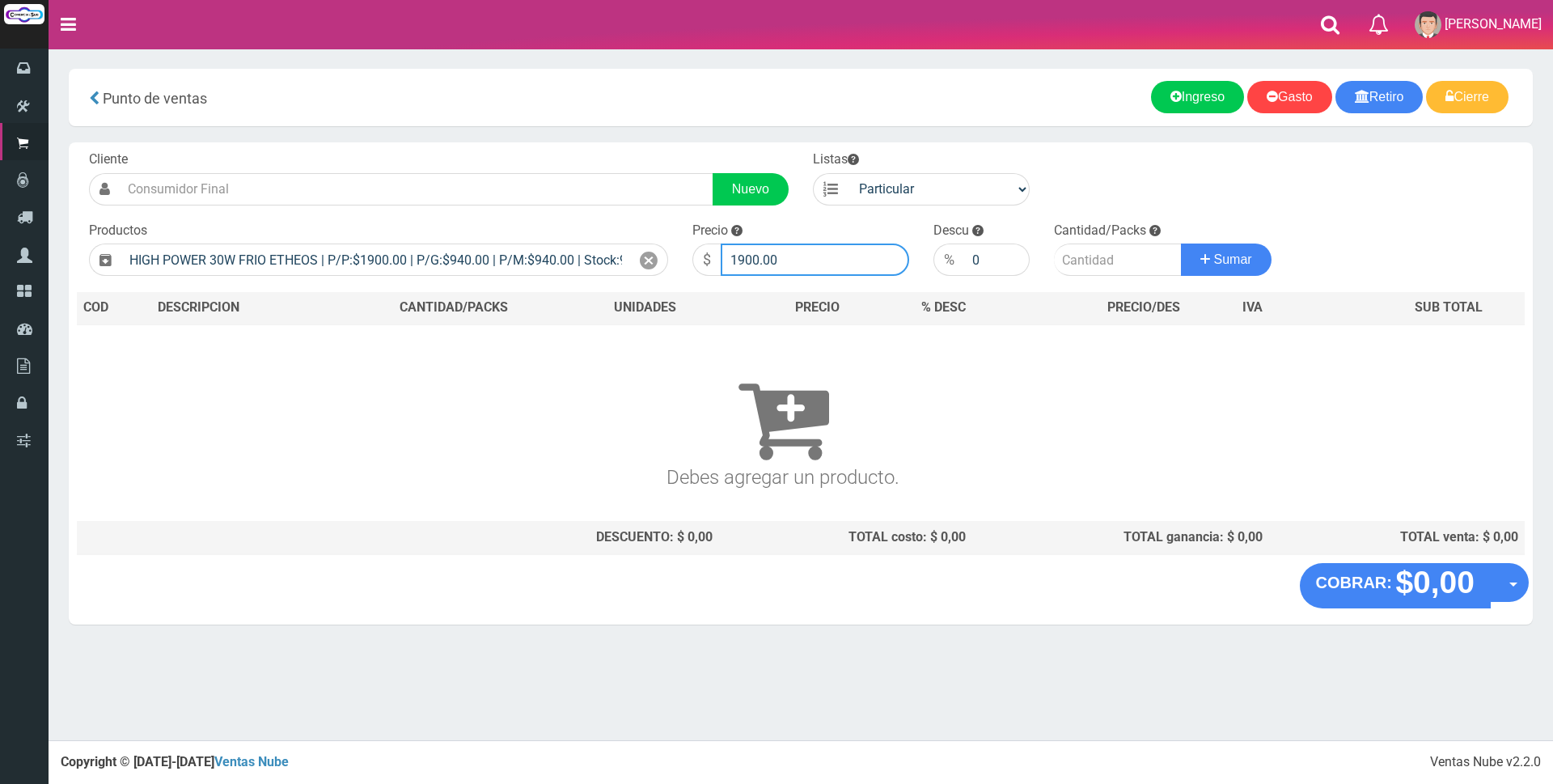
drag, startPoint x: 812, startPoint y: 255, endPoint x: 432, endPoint y: 240, distance: 380.3
click at [449, 150] on form "Cliente Nuevo Listas Particular Gremio Mayoristas" at bounding box center [801, 150] width 1448 height 0
type input "7000"
type input "1"
click at [1181, 243] on button "Sumar" at bounding box center [1226, 259] width 90 height 33
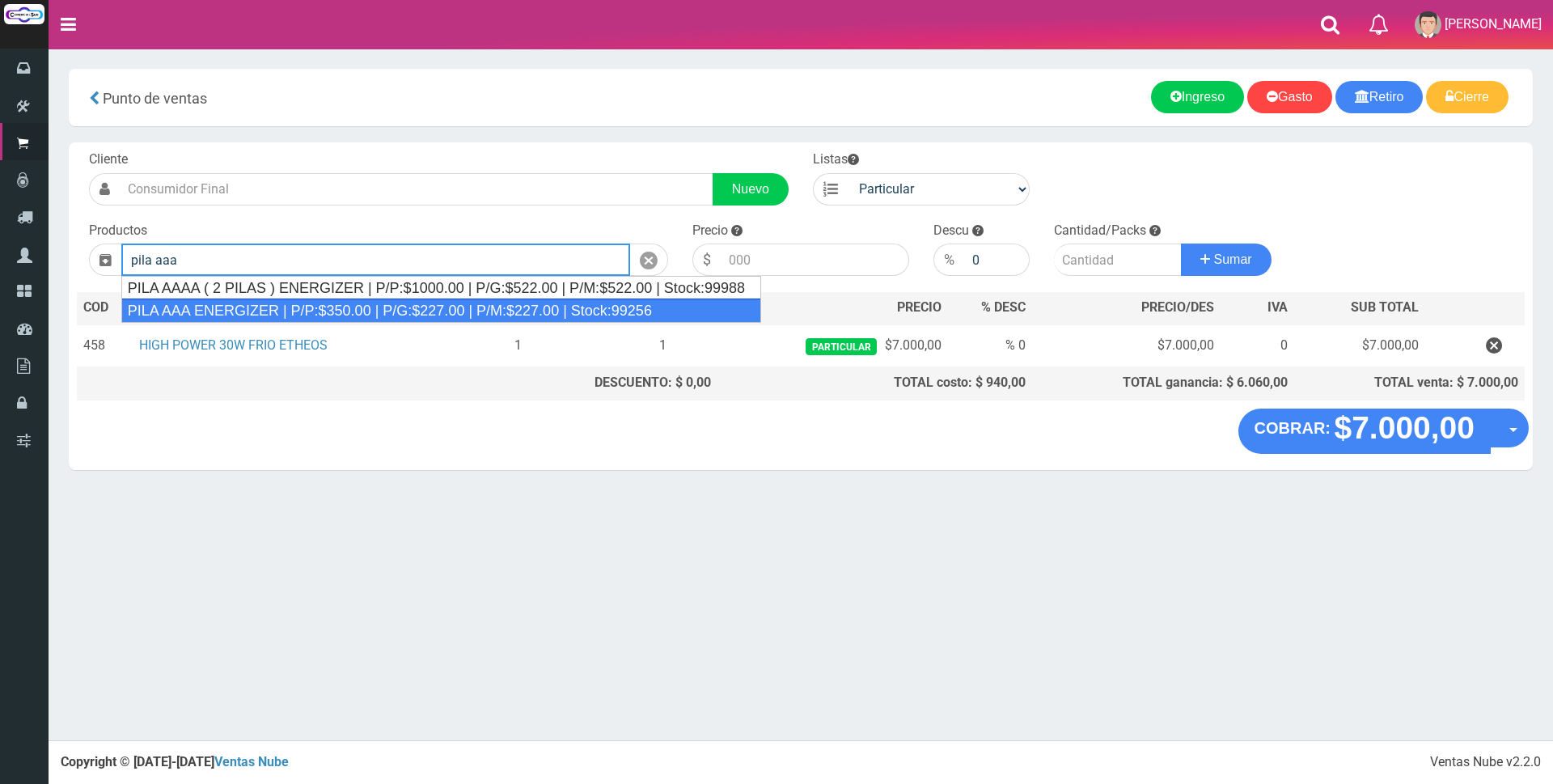
click at [366, 304] on div "PILA AAA ENERGIZER | P/P:$350.00 | P/G:$227.00 | P/M:$227.00 | Stock:99256" at bounding box center [441, 310] width 640 height 24
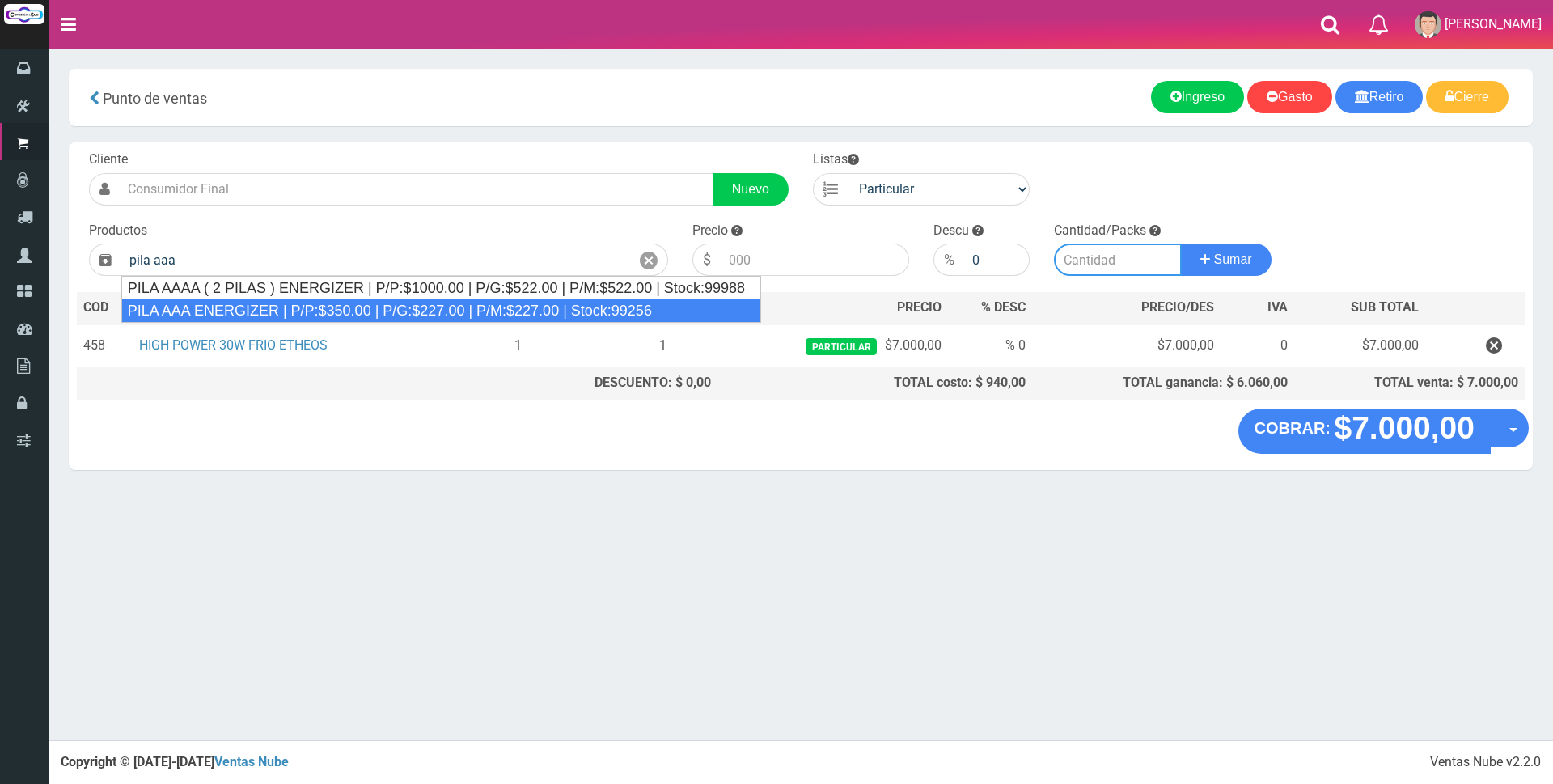
type input "PILA AAA ENERGIZER | P/P:$350.00 | P/G:$227.00 | P/M:$227.00 | Stock:99256"
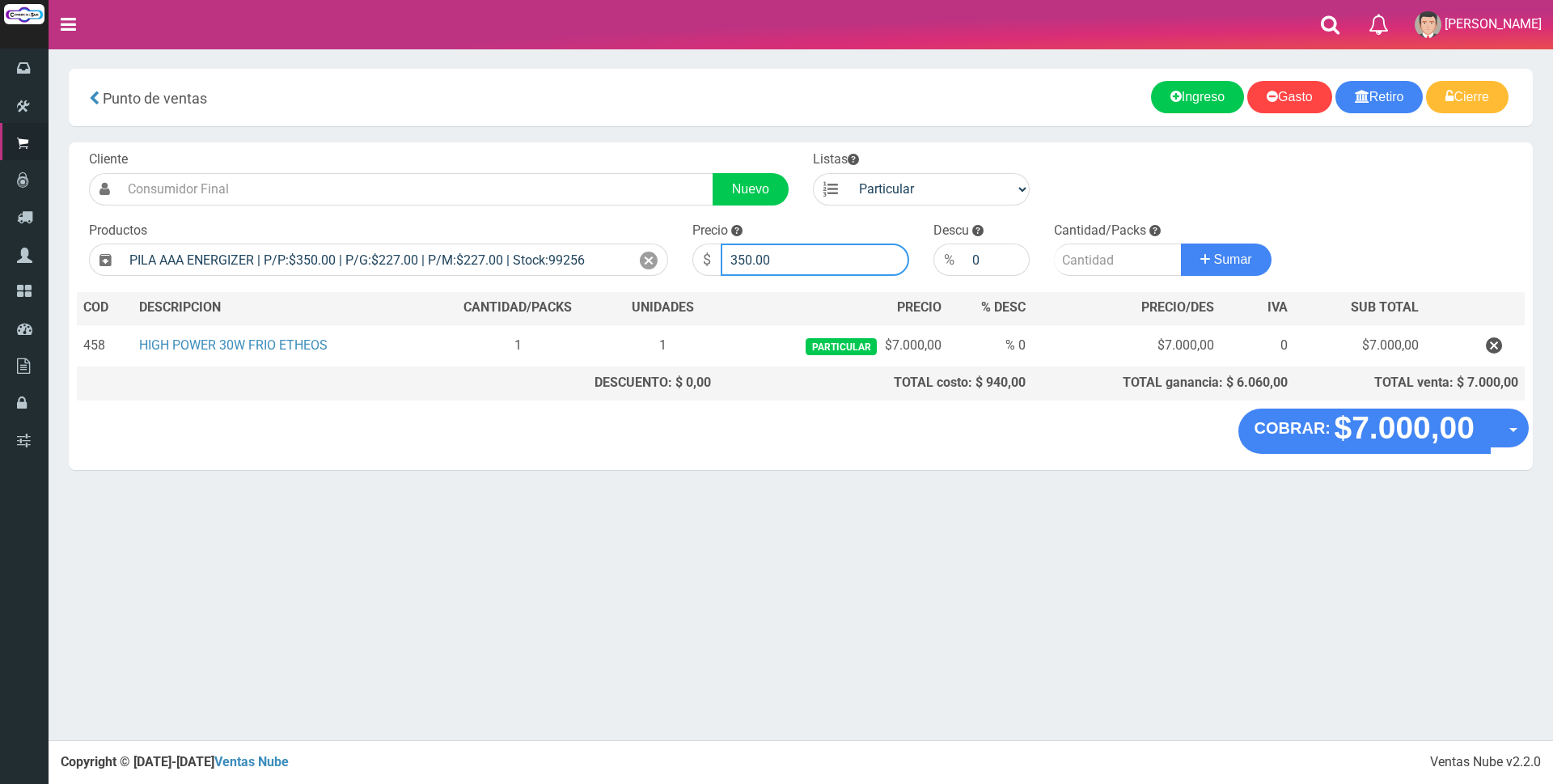
drag, startPoint x: 824, startPoint y: 262, endPoint x: 470, endPoint y: 279, distance: 354.4
click at [467, 279] on div "Cliente Nuevo Listas Particular Gremio Mayoristas Productos 0" at bounding box center [801, 275] width 1464 height 266
type input "1500"
type input "3"
click at [1181, 243] on button "Sumar" at bounding box center [1226, 259] width 90 height 33
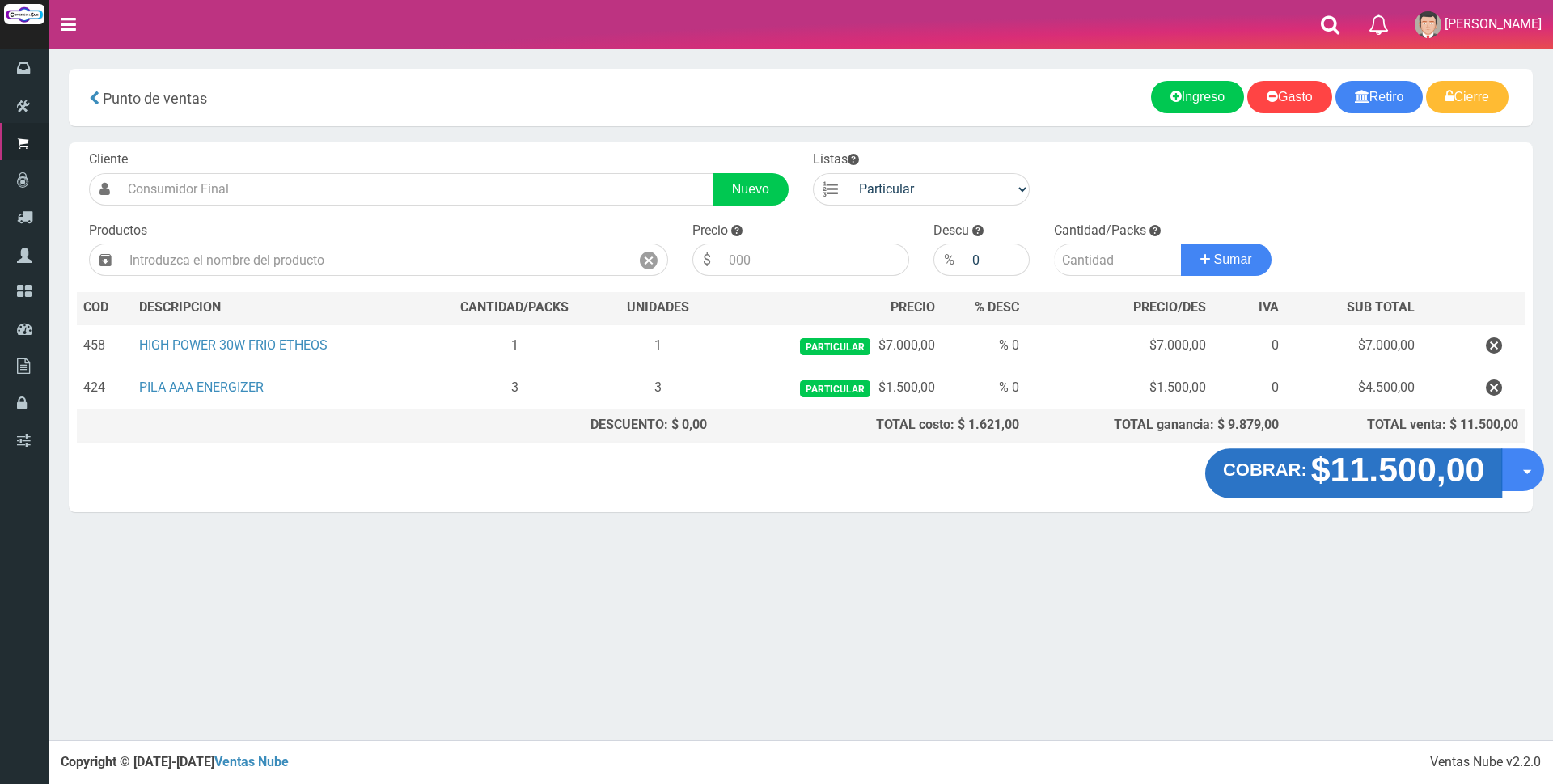
click at [1354, 476] on strong "$11.500,00" at bounding box center [1397, 469] width 174 height 38
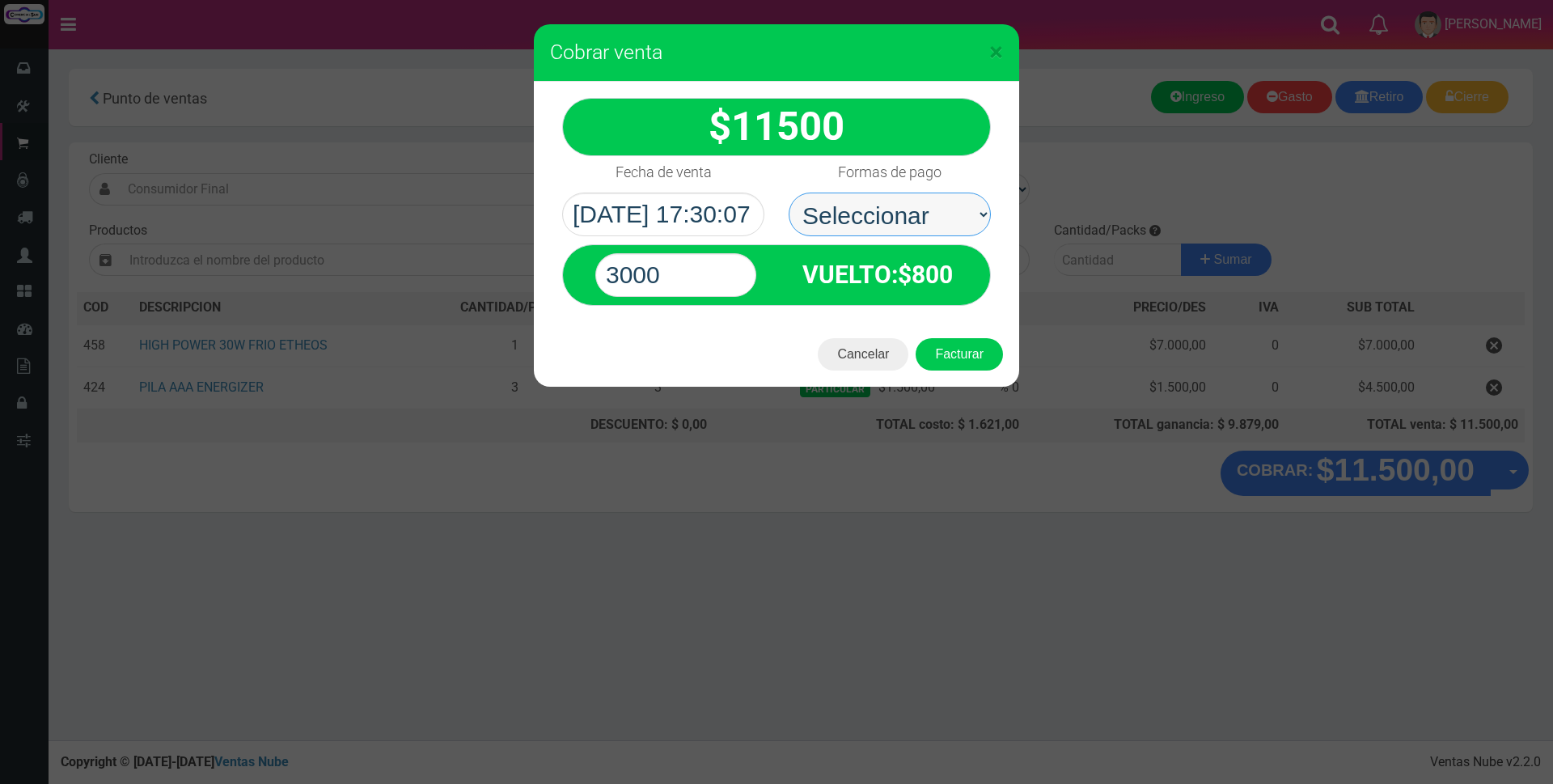
drag, startPoint x: 939, startPoint y: 215, endPoint x: 935, endPoint y: 231, distance: 16.5
click at [939, 215] on select "Seleccionar Efectivo Tarjeta de Crédito Depósito Débito" at bounding box center [889, 214] width 202 height 43
select select "Tarjeta de Crédito"
click at [788, 193] on select "Seleccionar Efectivo Tarjeta de Crédito Depósito Débito" at bounding box center [889, 214] width 202 height 43
drag, startPoint x: 687, startPoint y: 275, endPoint x: 377, endPoint y: 258, distance: 310.5
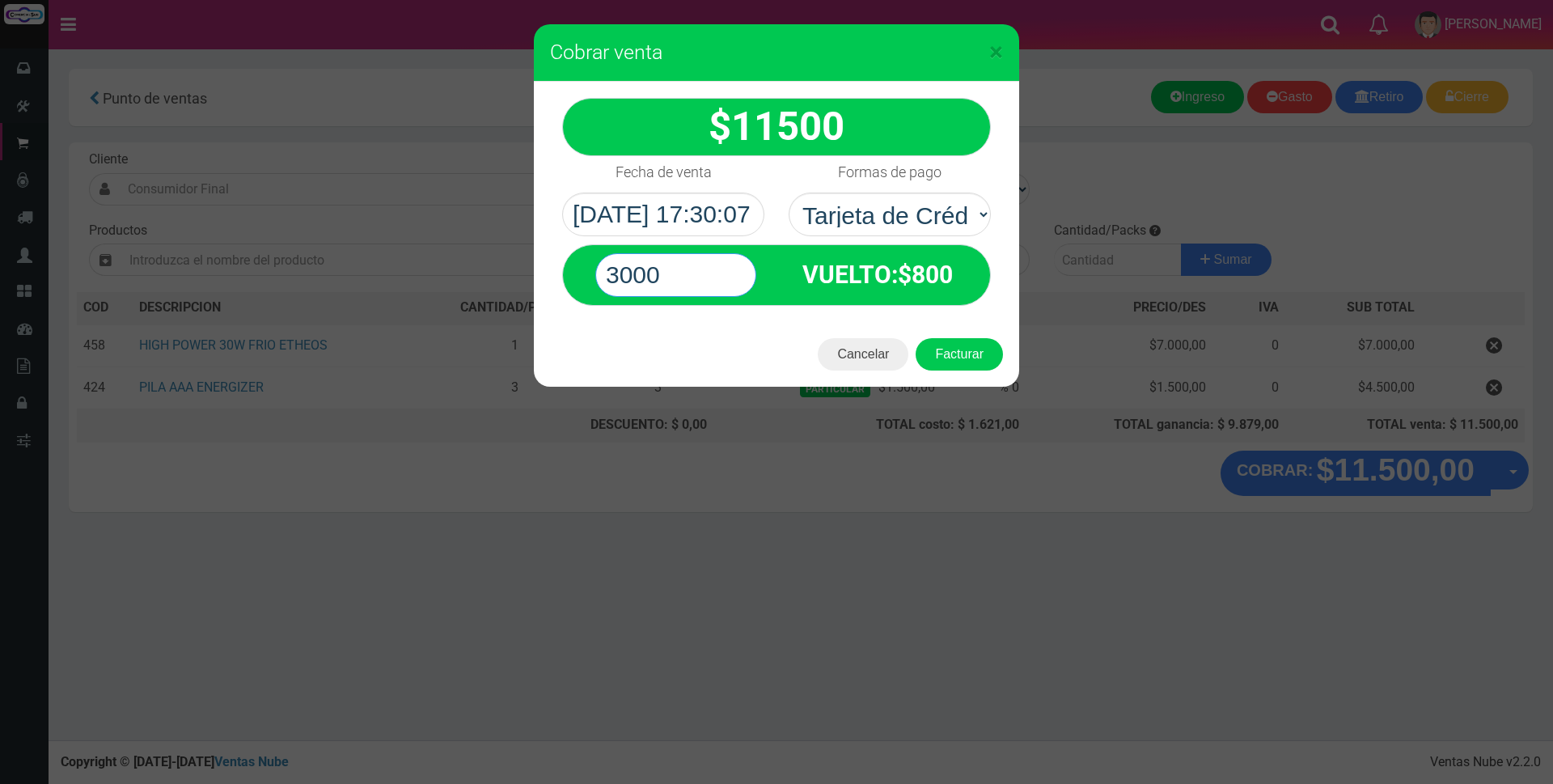
click at [379, 258] on div "× Cobrar venta 11500" at bounding box center [776, 392] width 1553 height 784
type input "11500"
click at [916, 338] on button "Facturar" at bounding box center [959, 354] width 88 height 33
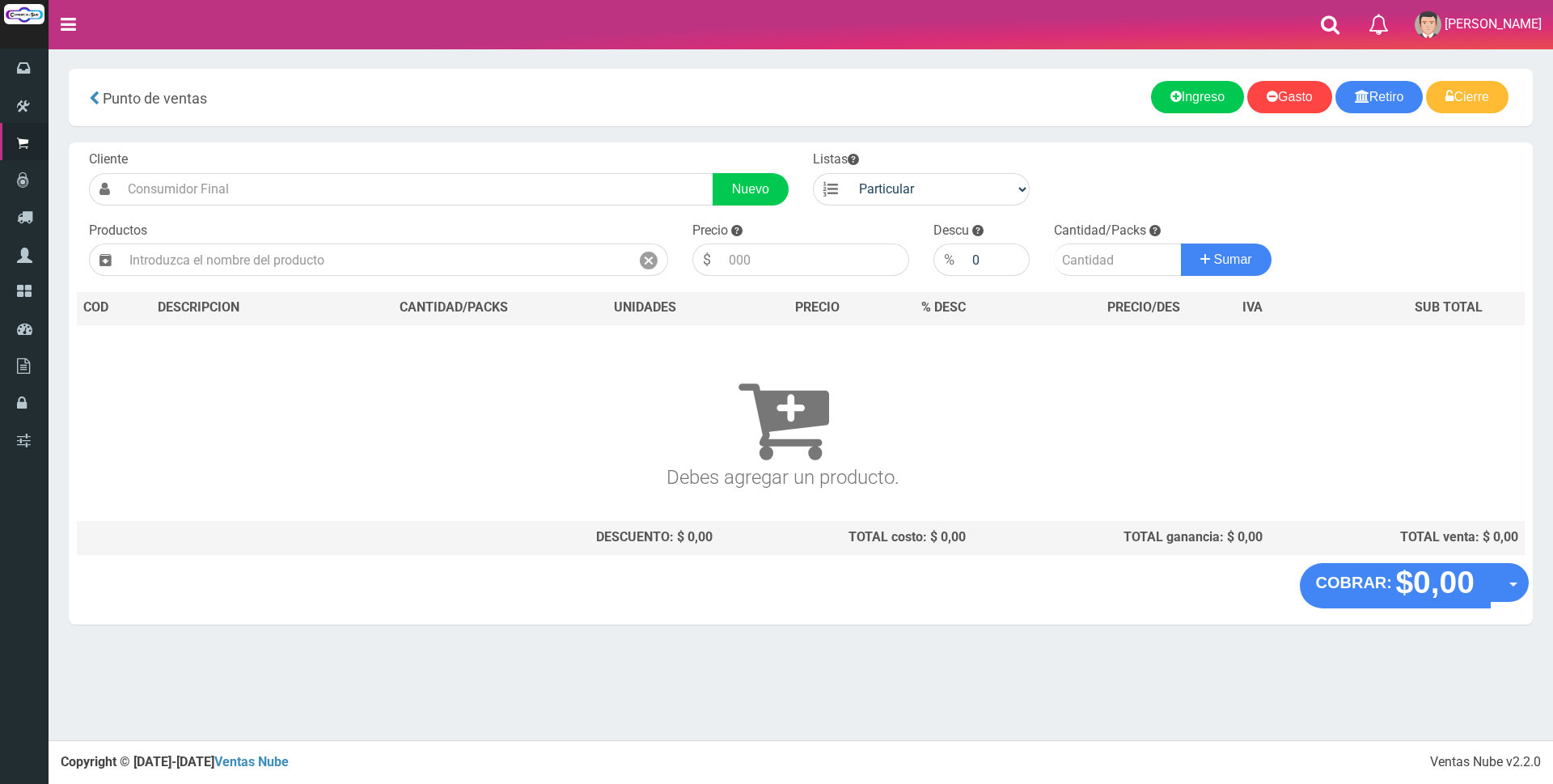
click at [1177, 34] on nav "Toggle navigation 0 Eliminar Luciana Mensajes Mi Cuenta" at bounding box center [801, 25] width 1504 height 49
click at [1240, 22] on nav "Toggle navigation 0 Eliminar Luciana Mensajes Mi Cuenta" at bounding box center [801, 25] width 1504 height 49
click at [1196, 34] on nav "Toggle navigation 0 Eliminar Luciana Mensajes Mi Cuenta" at bounding box center [801, 25] width 1504 height 49
